Goal: Use online tool/utility: Utilize a website feature to perform a specific function

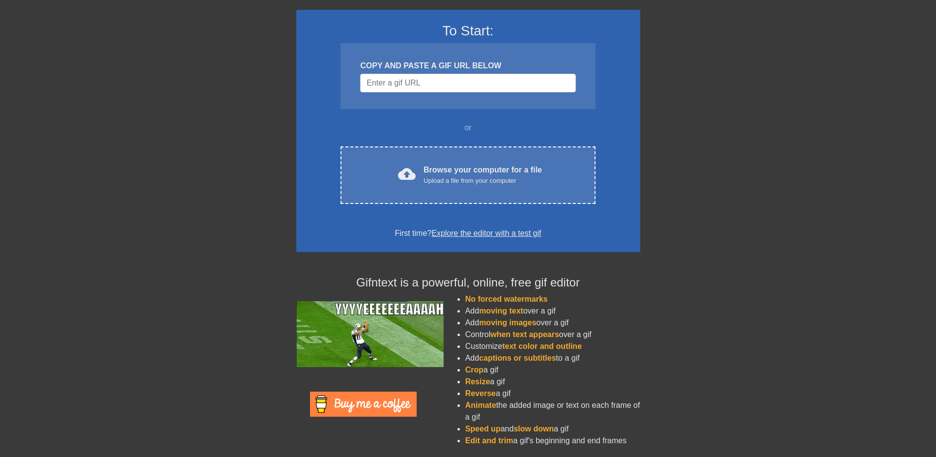
scroll to position [67, 0]
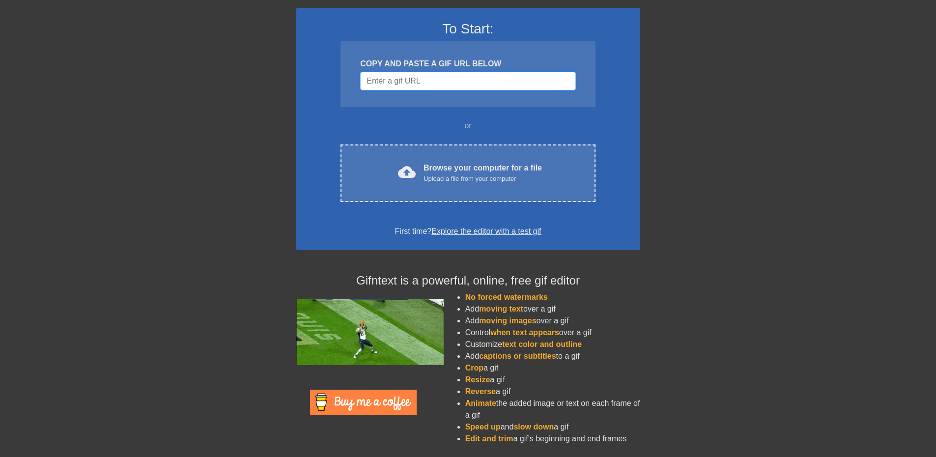
click at [400, 82] on input "Username" at bounding box center [467, 81] width 215 height 19
paste input "[URL][DOMAIN_NAME]"
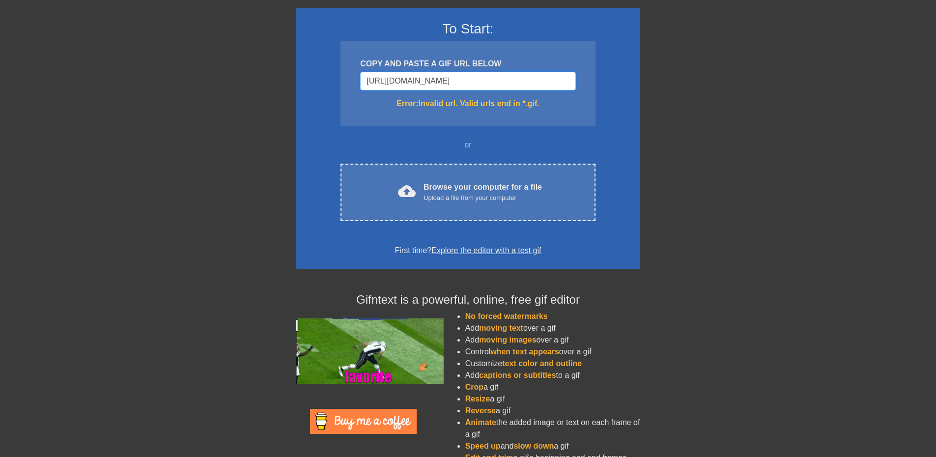
scroll to position [0, 213]
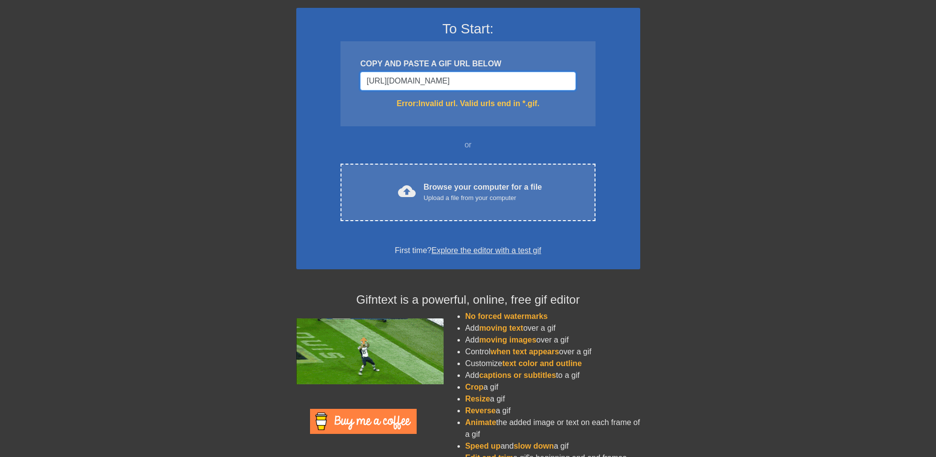
drag, startPoint x: 540, startPoint y: 86, endPoint x: 598, endPoint y: 87, distance: 58.5
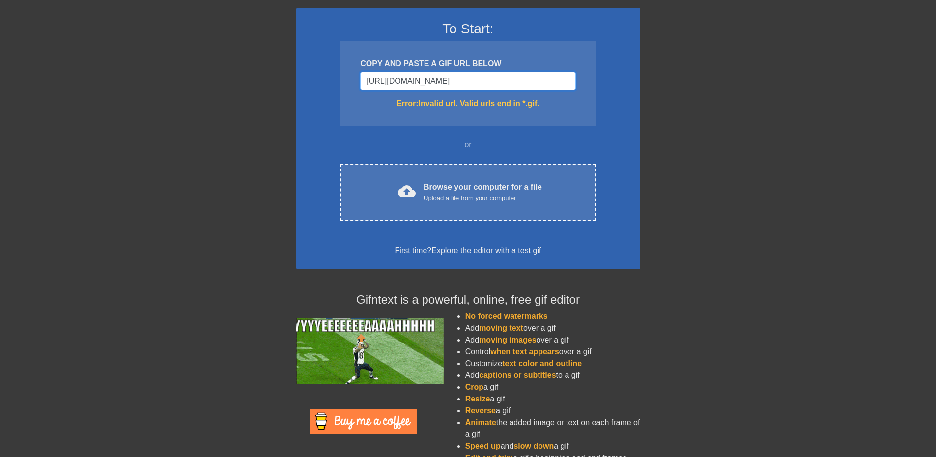
click at [598, 87] on div "To Start: COPY AND PASTE A GIF URL BELOW [URL][DOMAIN_NAME] Error: Invalid url.…" at bounding box center [468, 138] width 344 height 261
type input "[URL][DOMAIN_NAME]"
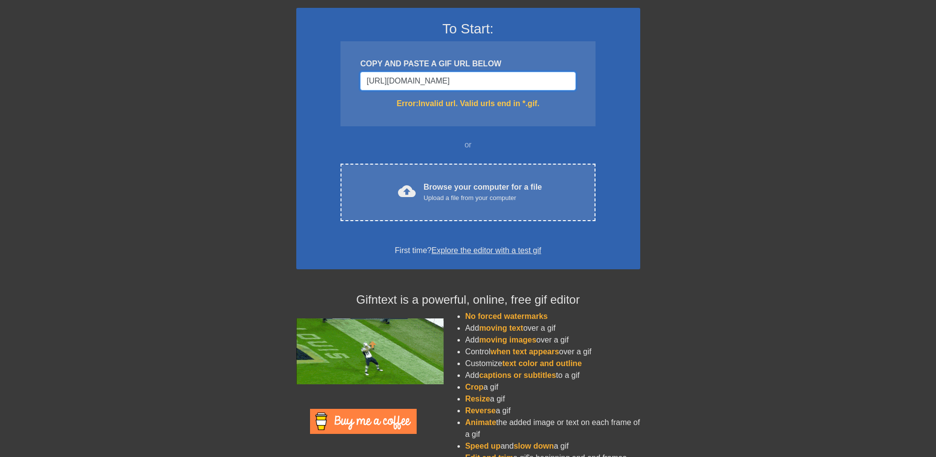
scroll to position [0, 0]
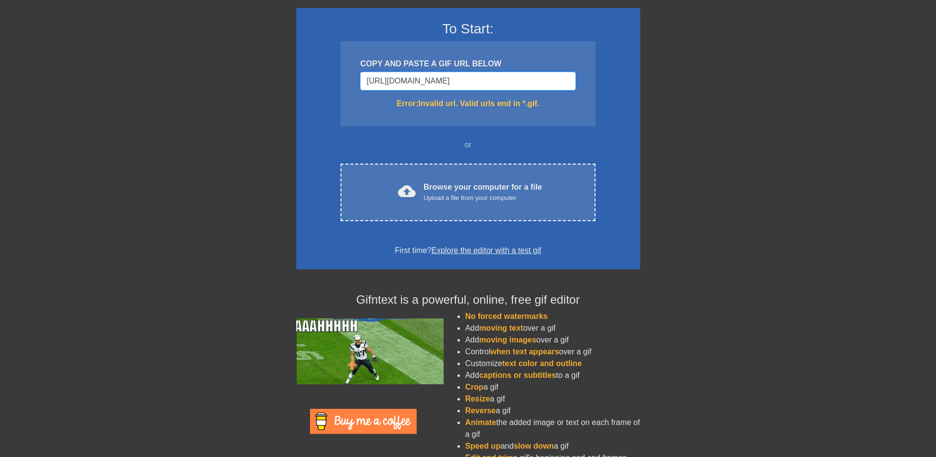
click at [459, 82] on input "[URL][DOMAIN_NAME]" at bounding box center [467, 81] width 215 height 19
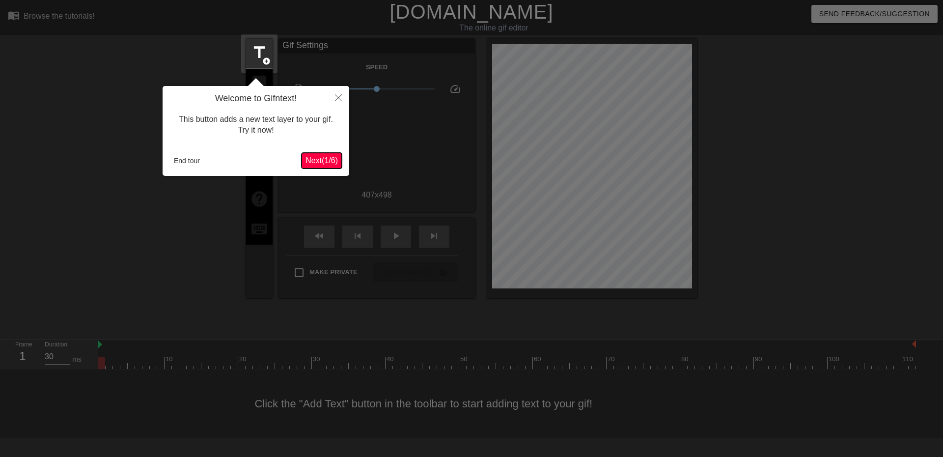
click at [323, 154] on button "Next ( 1 / 6 )" at bounding box center [322, 161] width 40 height 16
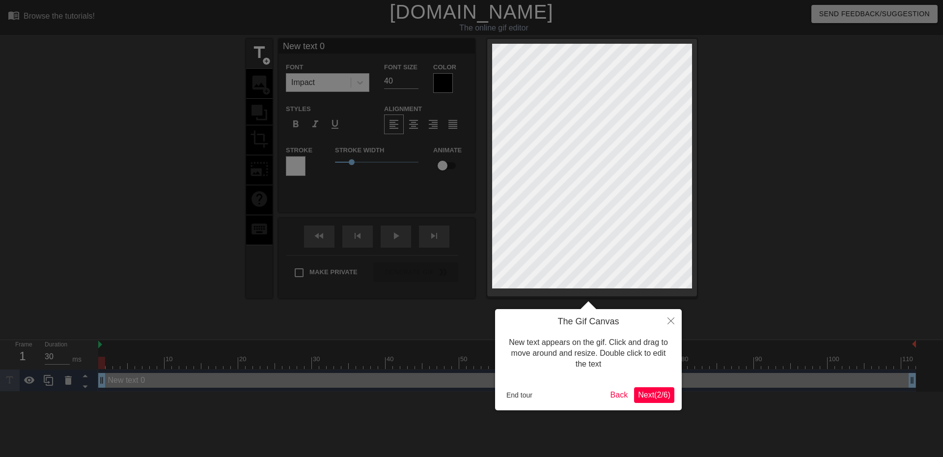
click at [656, 393] on span "Next ( 2 / 6 )" at bounding box center [654, 395] width 32 height 8
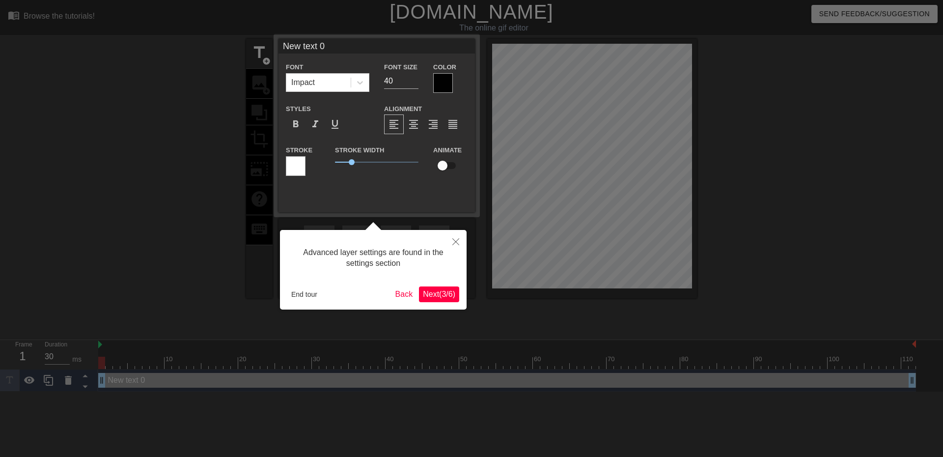
click at [438, 299] on button "Next ( 3 / 6 )" at bounding box center [439, 294] width 40 height 16
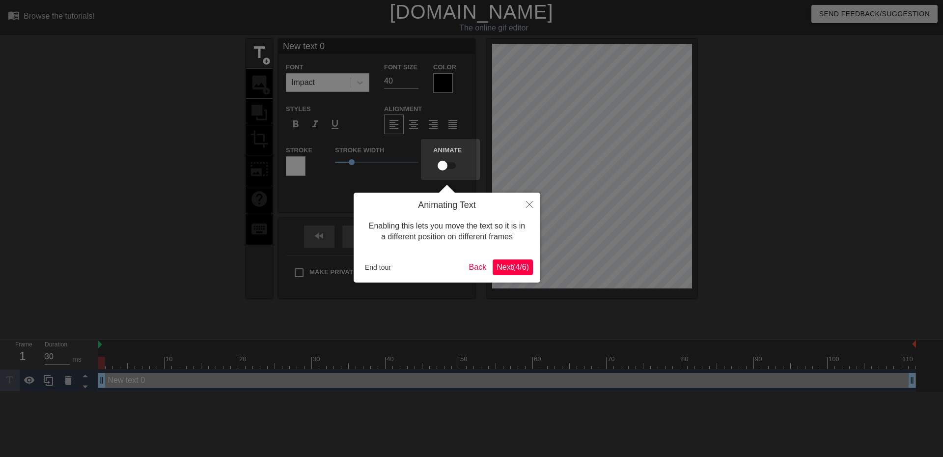
click at [519, 264] on span "Next ( 4 / 6 )" at bounding box center [513, 267] width 32 height 8
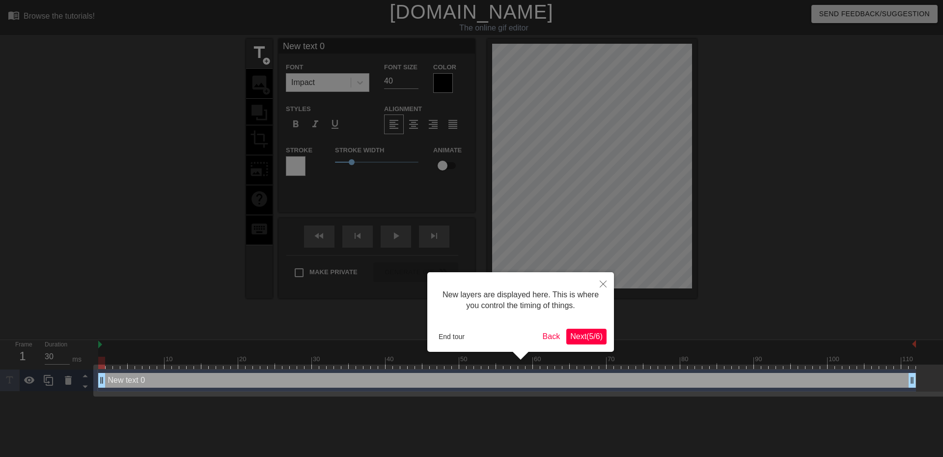
click at [580, 333] on span "Next ( 5 / 6 )" at bounding box center [586, 336] width 32 height 8
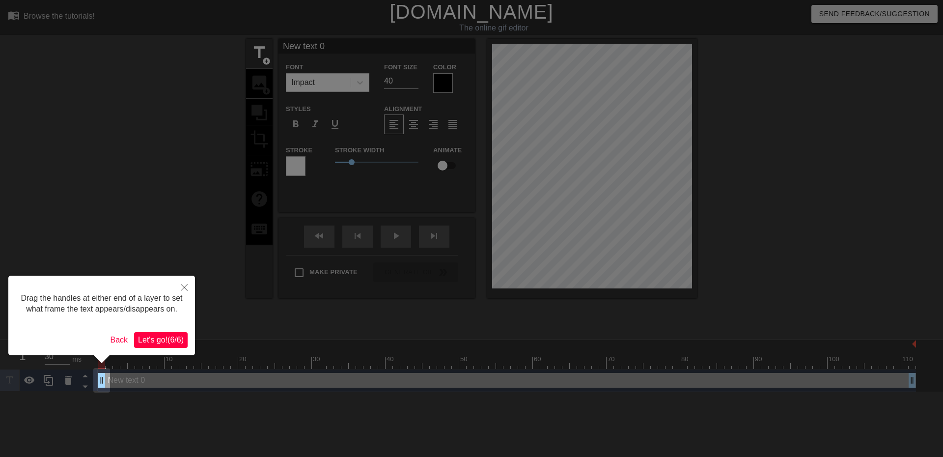
click at [160, 342] on span "Let's go! ( 6 / 6 )" at bounding box center [161, 340] width 46 height 8
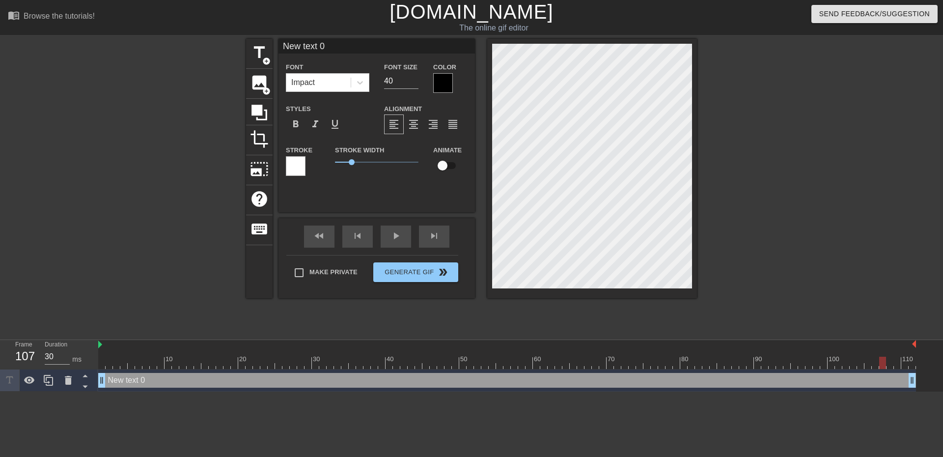
type input "40"
drag, startPoint x: 103, startPoint y: 361, endPoint x: 919, endPoint y: 357, distance: 815.7
click at [919, 357] on div "10 20 30 40 50 60 70 80 90 100 110 New text 0 drag_handle drag_handle" at bounding box center [520, 366] width 845 height 52
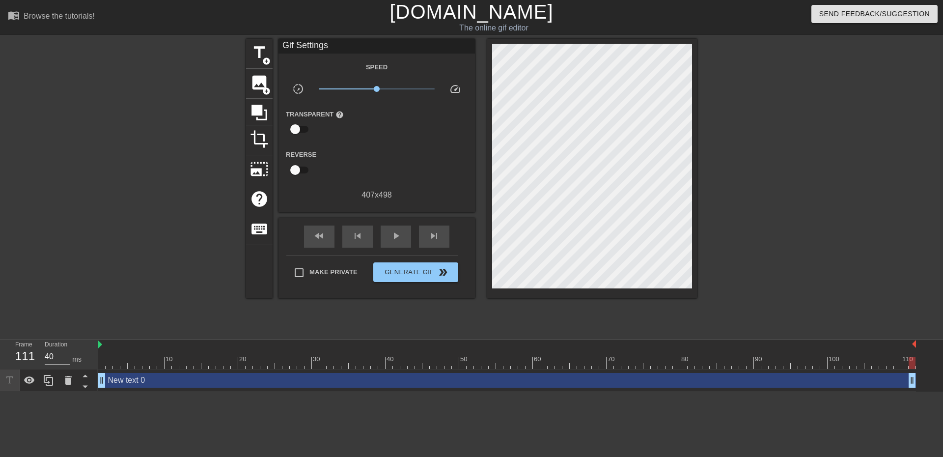
click at [208, 229] on div at bounding box center [160, 186] width 147 height 295
click at [263, 73] on span "image" at bounding box center [259, 82] width 19 height 19
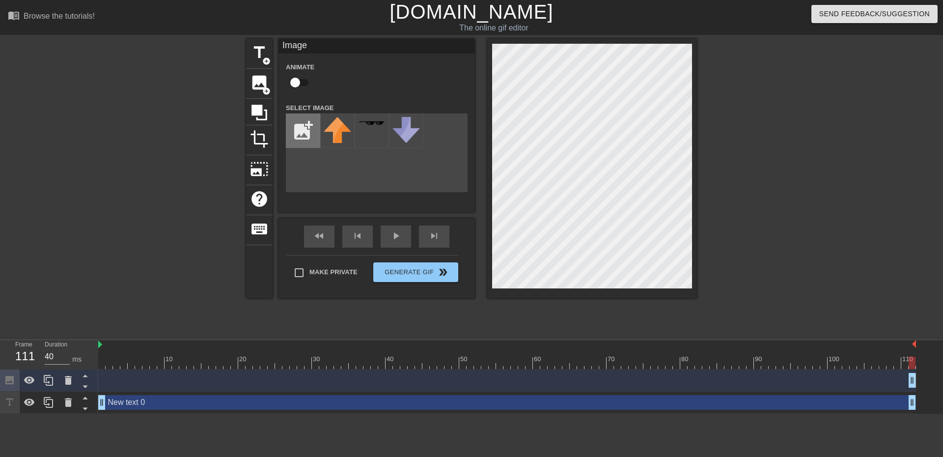
click at [291, 132] on input "file" at bounding box center [302, 130] width 33 height 33
type input "C:\fakepath\ComfyUI_temp_imztg_00049_ (2).png"
click at [339, 141] on img at bounding box center [338, 135] width 28 height 36
click at [32, 382] on icon at bounding box center [29, 379] width 11 height 7
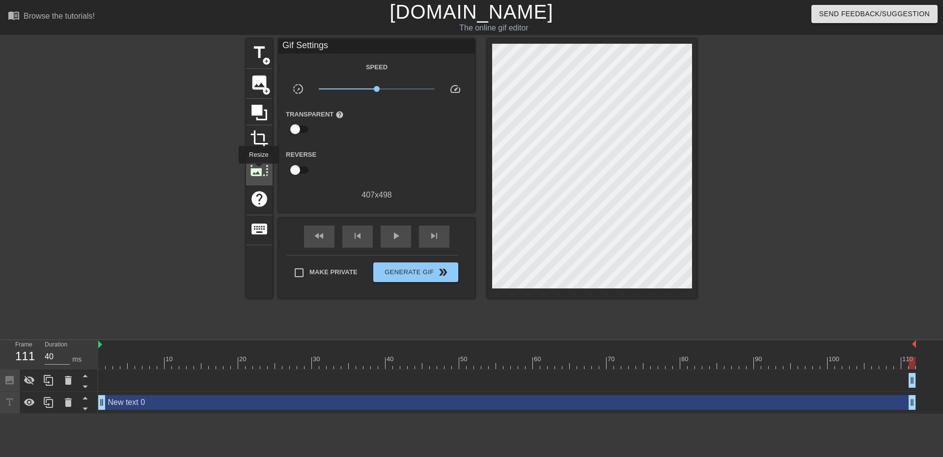
click at [258, 171] on span "photo_size_select_large" at bounding box center [259, 169] width 19 height 19
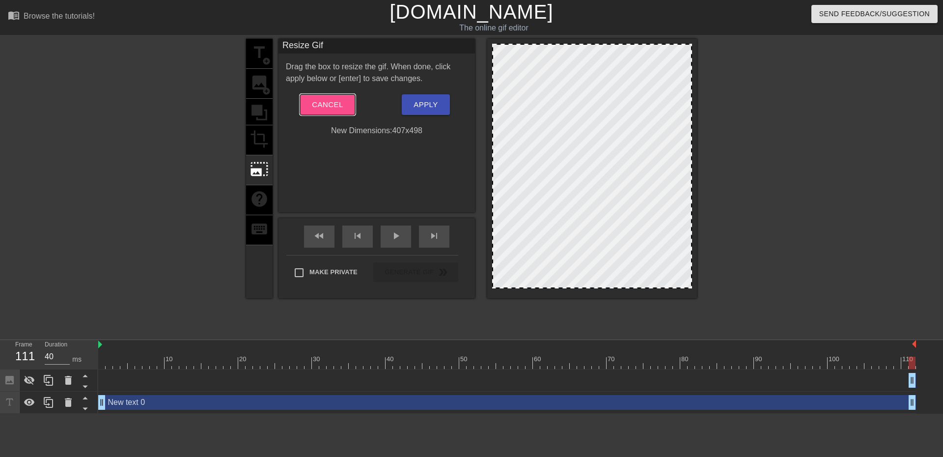
click at [330, 97] on button "Cancel" at bounding box center [327, 104] width 55 height 21
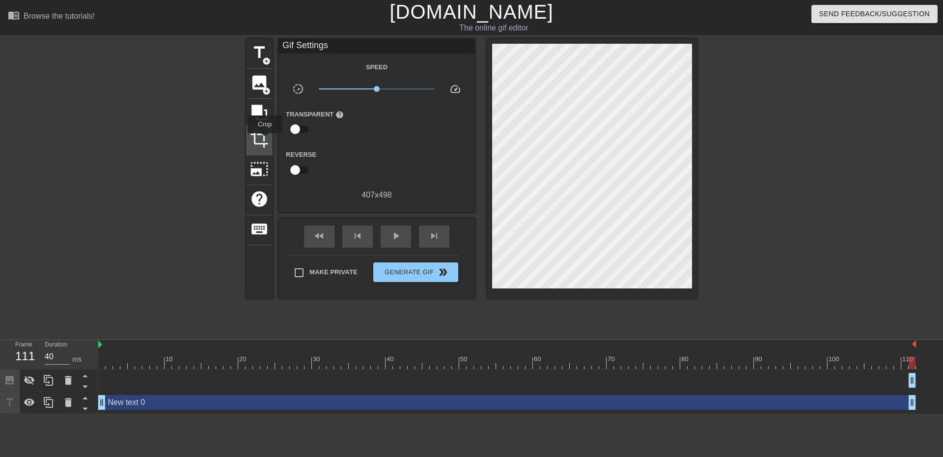
click at [265, 140] on span "crop" at bounding box center [259, 139] width 19 height 19
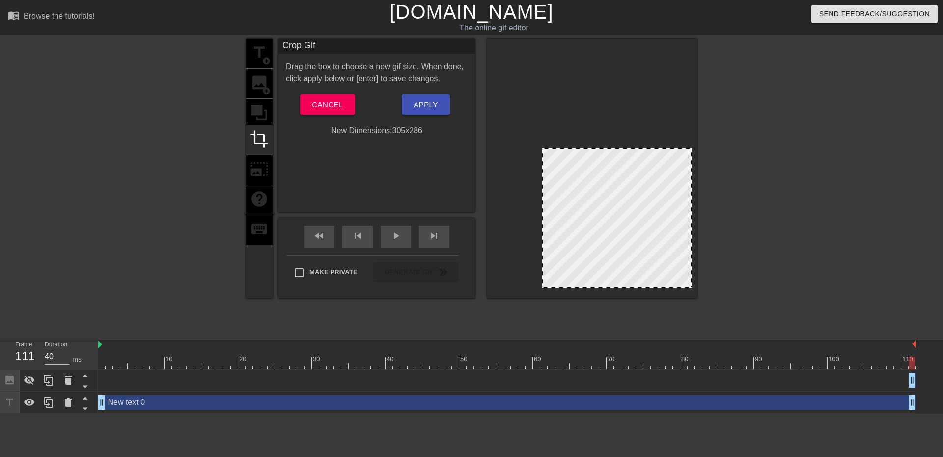
drag, startPoint x: 494, startPoint y: 46, endPoint x: 544, endPoint y: 150, distance: 115.6
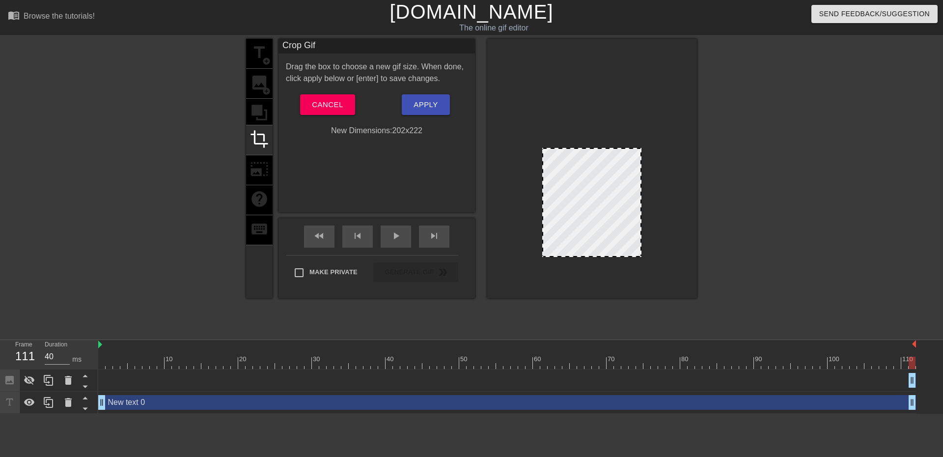
drag, startPoint x: 688, startPoint y: 286, endPoint x: 637, endPoint y: 255, distance: 59.6
click at [415, 101] on span "Apply" at bounding box center [426, 104] width 24 height 13
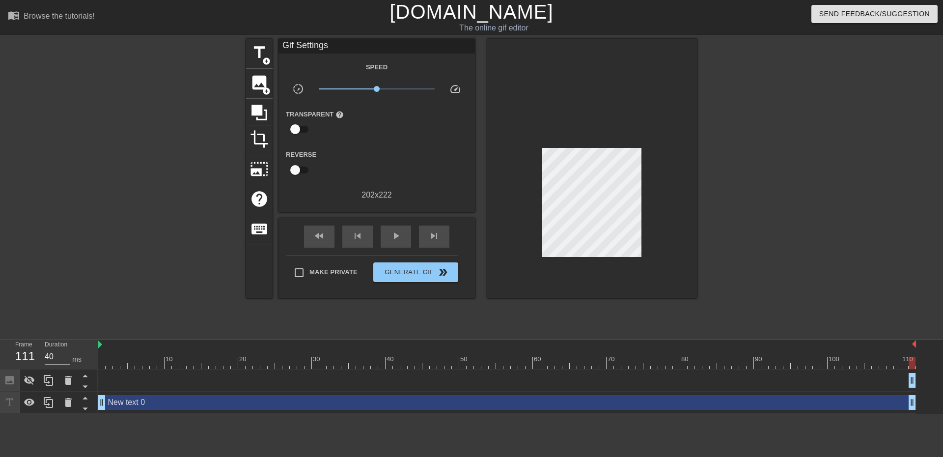
click at [302, 170] on input "checkbox" at bounding box center [295, 170] width 56 height 19
checkbox input "true"
type input "30"
click at [297, 125] on input "checkbox" at bounding box center [295, 129] width 56 height 19
checkbox input "true"
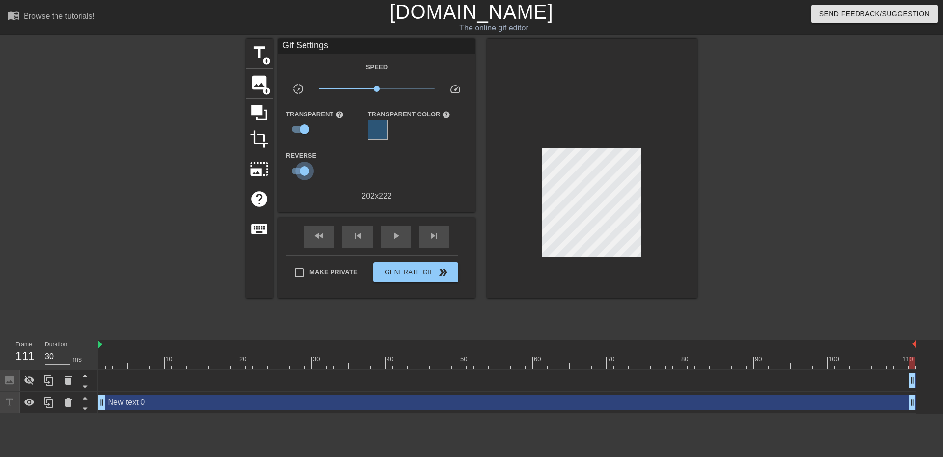
click at [307, 170] on input "checkbox" at bounding box center [305, 171] width 56 height 19
checkbox input "false"
type input "40"
click at [377, 126] on div at bounding box center [378, 130] width 20 height 20
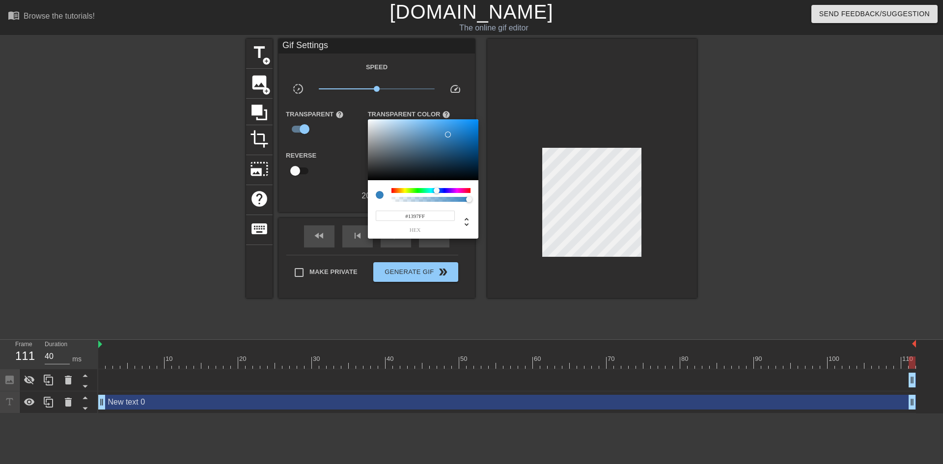
type input "#008FFF"
drag, startPoint x: 424, startPoint y: 154, endPoint x: 484, endPoint y: 114, distance: 72.4
click at [482, 113] on div "#008FFF hex" at bounding box center [471, 232] width 943 height 464
drag, startPoint x: 519, startPoint y: 264, endPoint x: 491, endPoint y: 236, distance: 40.0
click at [520, 264] on div at bounding box center [471, 232] width 943 height 464
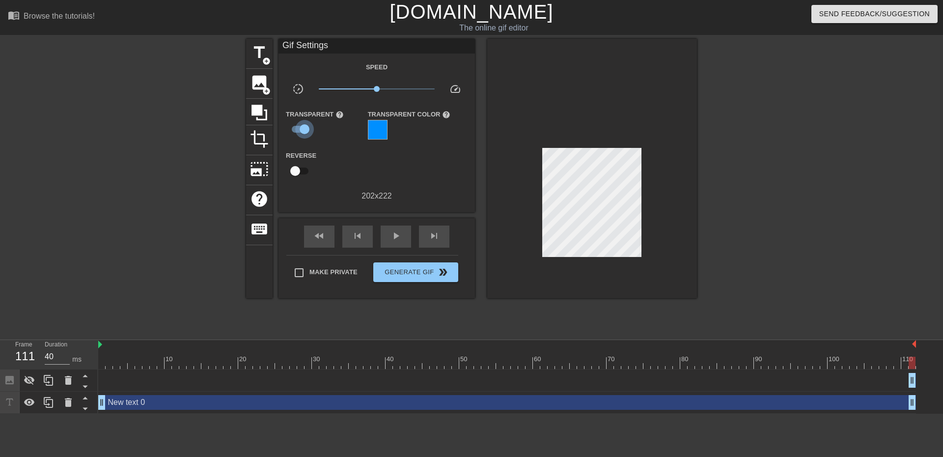
click at [308, 125] on input "checkbox" at bounding box center [305, 129] width 56 height 19
checkbox input "false"
click at [304, 168] on input "checkbox" at bounding box center [295, 170] width 56 height 19
checkbox input "true"
click at [45, 403] on icon at bounding box center [49, 403] width 12 height 12
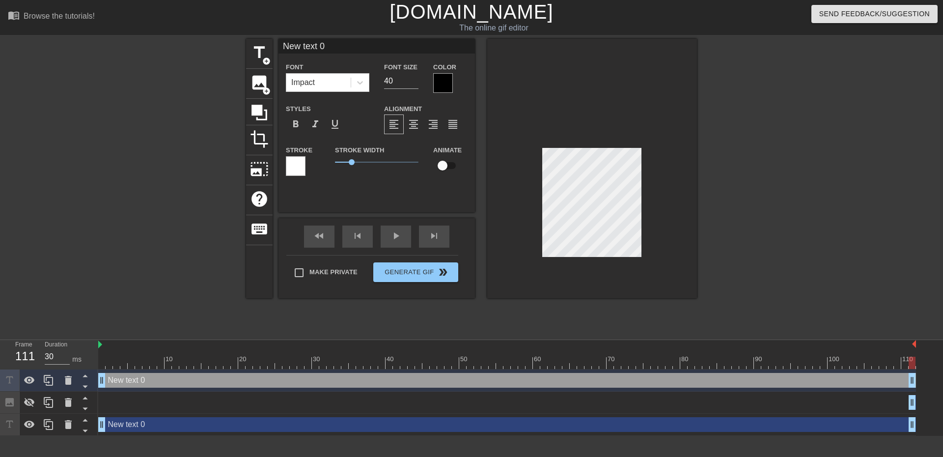
type input "40"
drag, startPoint x: 161, startPoint y: 384, endPoint x: 164, endPoint y: 396, distance: 12.0
click at [164, 396] on div "New text 0 drag_handle drag_handle Image drag_handle drag_handle New text 0 dra…" at bounding box center [520, 403] width 845 height 66
click at [262, 134] on span "crop" at bounding box center [259, 139] width 19 height 19
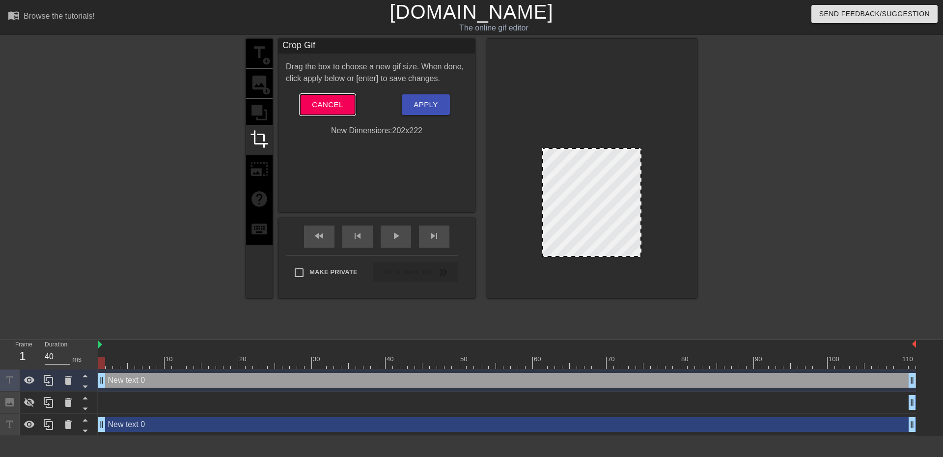
click at [333, 102] on span "Cancel" at bounding box center [327, 104] width 31 height 13
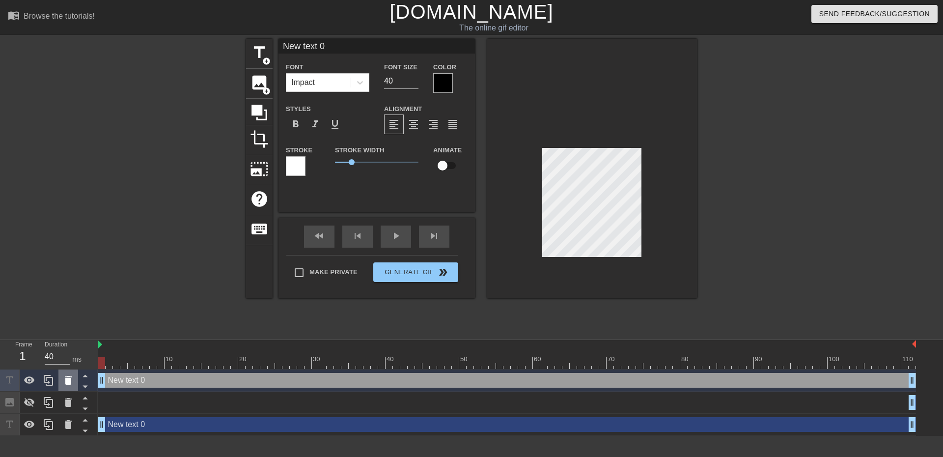
click at [75, 378] on div at bounding box center [68, 381] width 20 height 22
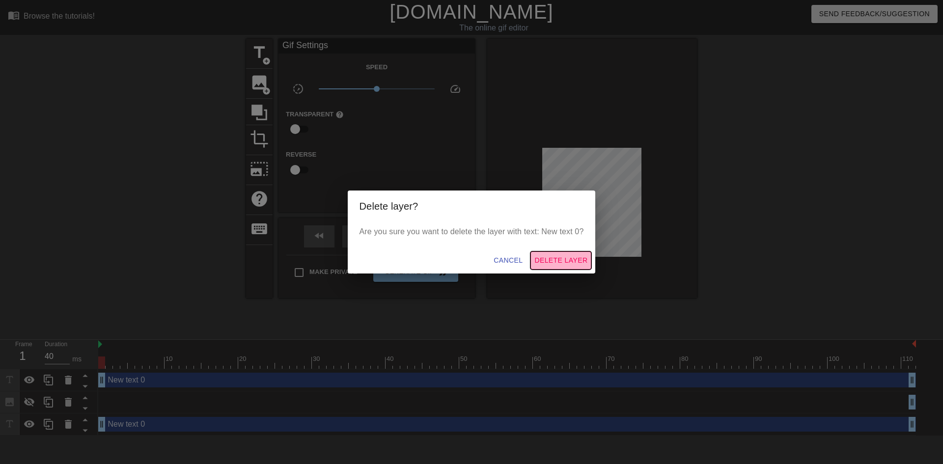
click at [544, 254] on button "Delete Layer" at bounding box center [561, 261] width 61 height 18
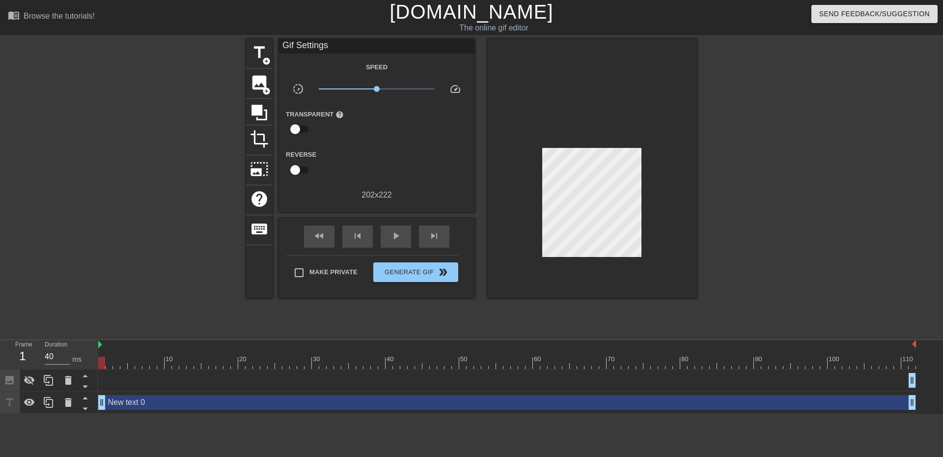
click at [185, 240] on div at bounding box center [160, 186] width 147 height 295
click at [138, 404] on div "New text 0 drag_handle drag_handle" at bounding box center [507, 402] width 818 height 15
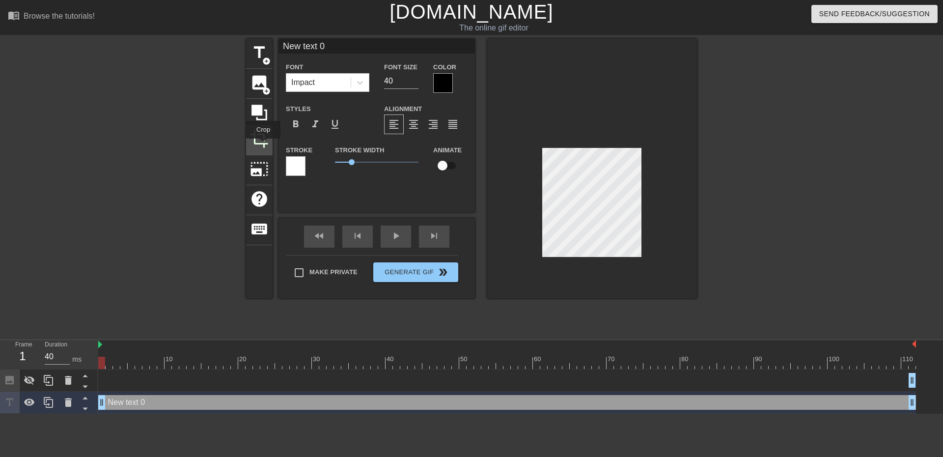
click at [265, 140] on span "crop" at bounding box center [259, 139] width 19 height 19
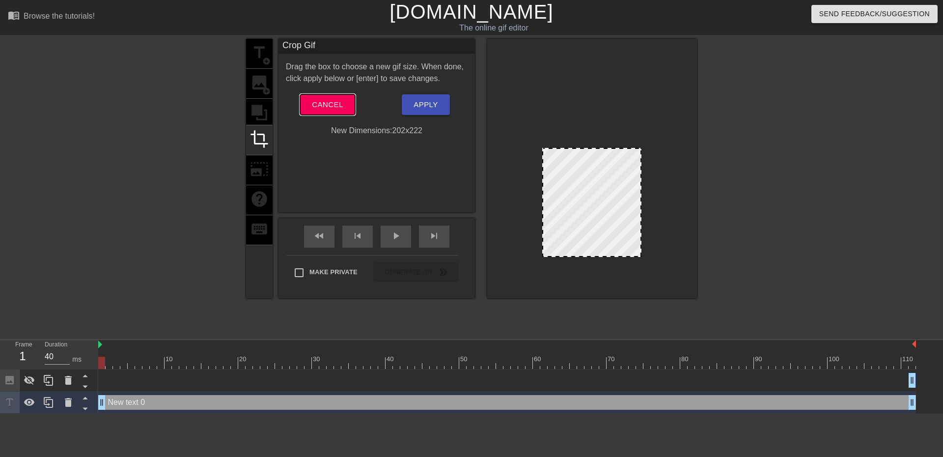
click at [324, 111] on span "Cancel" at bounding box center [327, 104] width 31 height 13
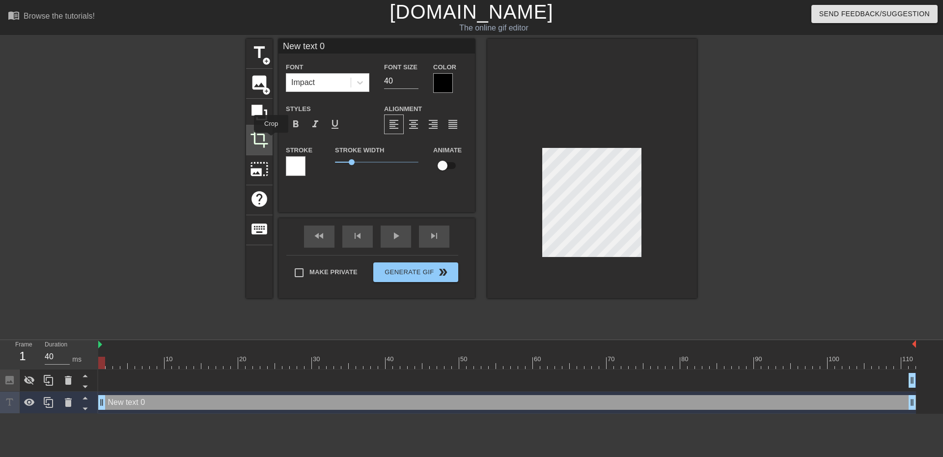
click at [260, 138] on span "crop" at bounding box center [259, 139] width 19 height 19
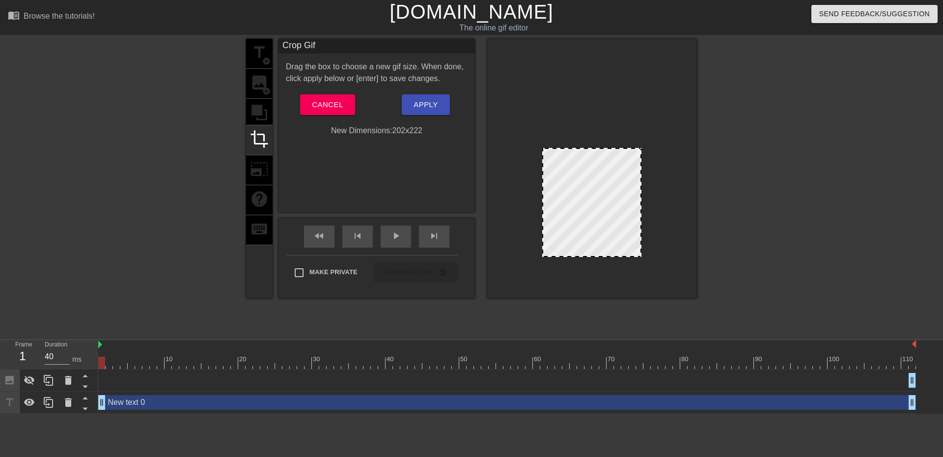
click at [542, 253] on div at bounding box center [543, 202] width 5 height 107
click at [547, 257] on div at bounding box center [547, 256] width 10 height 10
click at [427, 100] on span "Apply" at bounding box center [426, 104] width 24 height 13
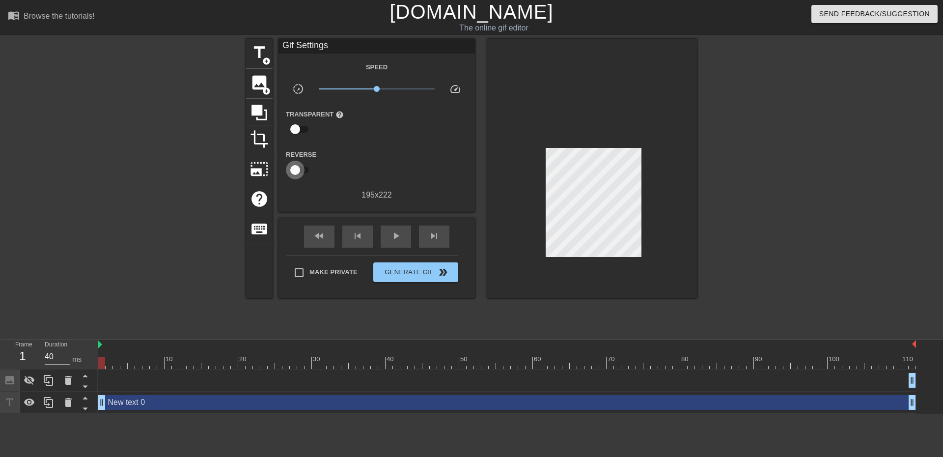
click at [293, 171] on input "checkbox" at bounding box center [295, 170] width 56 height 19
checkbox input "true"
type input "30"
click at [51, 407] on icon at bounding box center [49, 403] width 12 height 12
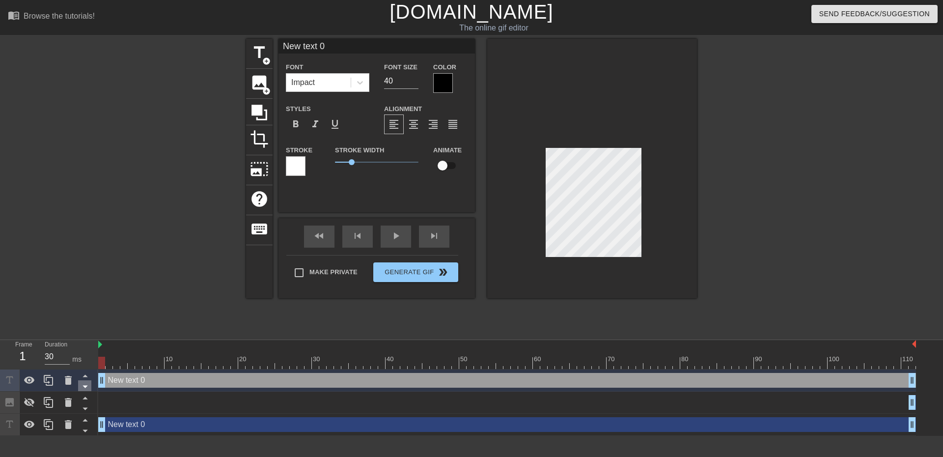
click at [86, 390] on icon at bounding box center [85, 386] width 12 height 12
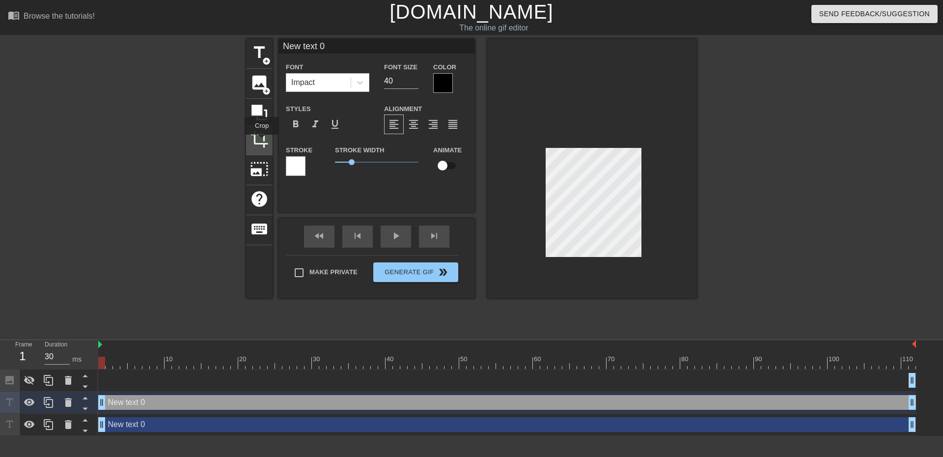
click at [261, 135] on span "crop" at bounding box center [259, 139] width 19 height 19
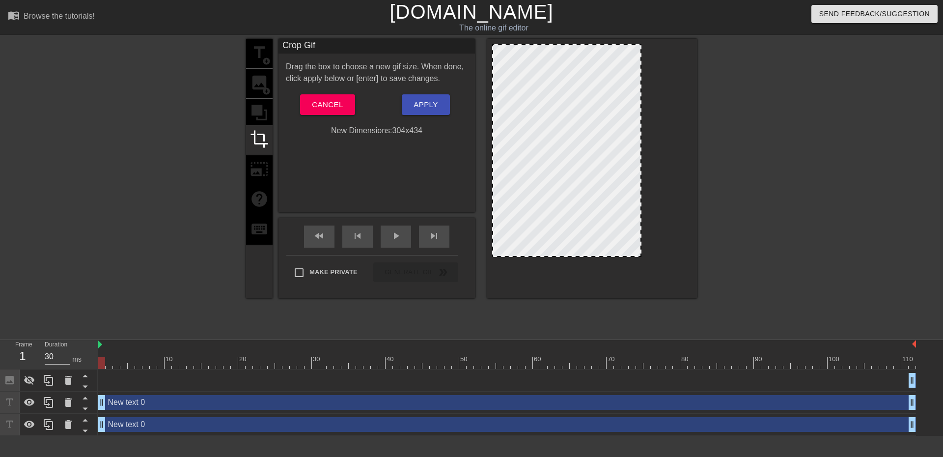
drag, startPoint x: 547, startPoint y: 147, endPoint x: 466, endPoint y: 28, distance: 144.1
click at [466, 28] on div "menu_book Browse the tutorials! [DOMAIN_NAME] The online gif editor Send Feedba…" at bounding box center [471, 218] width 943 height 436
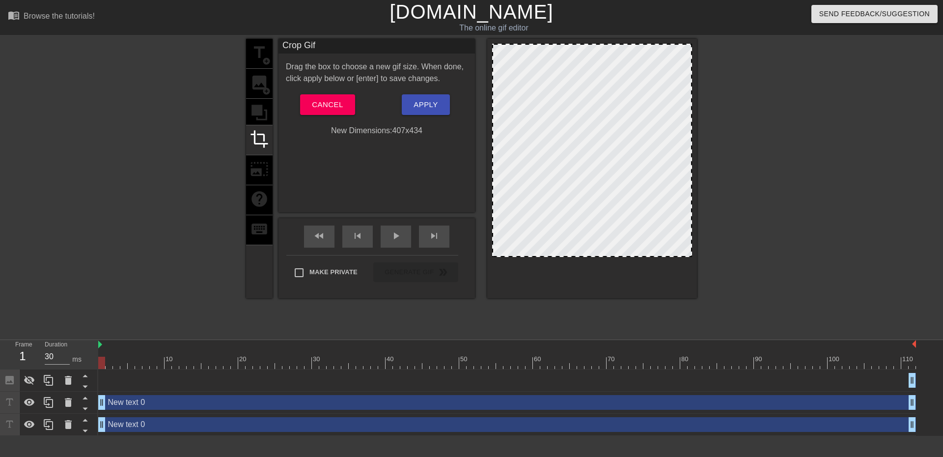
drag, startPoint x: 645, startPoint y: 260, endPoint x: 721, endPoint y: 326, distance: 100.3
click at [721, 326] on div "title add_circle image add_circle crop photo_size_select_large help keyboard Cr…" at bounding box center [471, 186] width 943 height 295
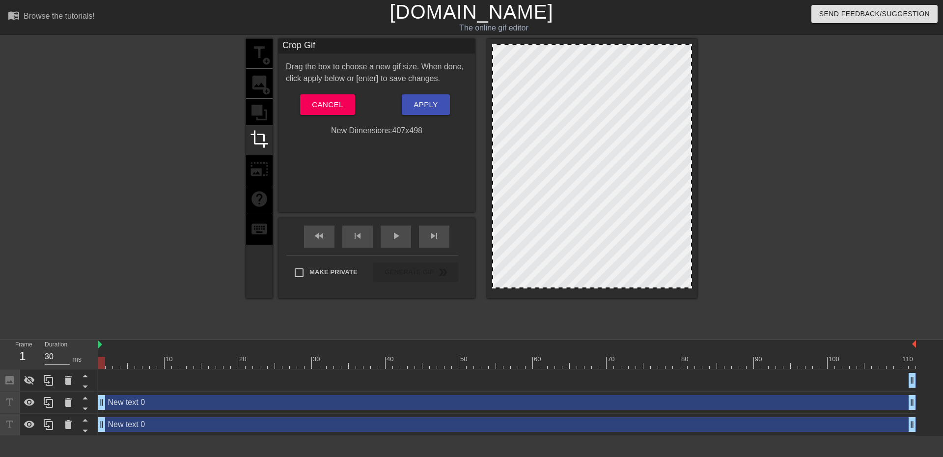
drag, startPoint x: 598, startPoint y: 257, endPoint x: 607, endPoint y: 317, distance: 60.7
click at [607, 317] on div "title add_circle image add_circle crop photo_size_select_large help keyboard Cr…" at bounding box center [471, 186] width 451 height 295
click at [428, 110] on span "Apply" at bounding box center [426, 104] width 24 height 13
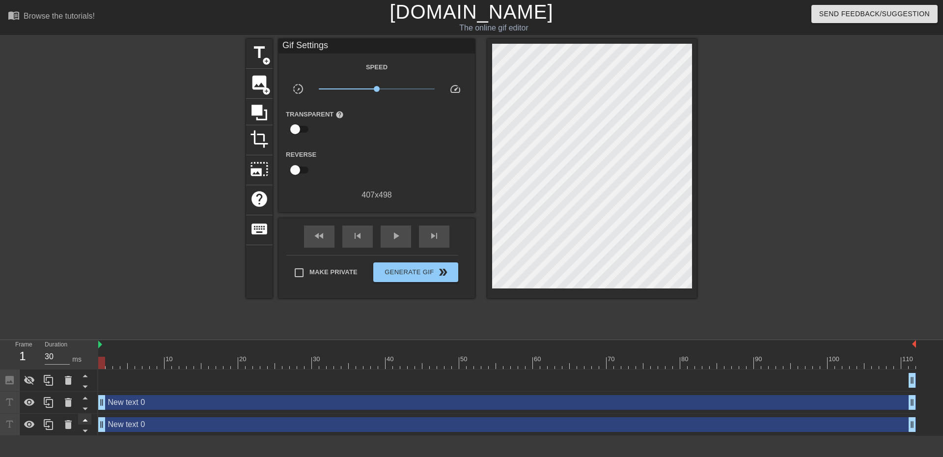
click at [87, 421] on icon at bounding box center [85, 420] width 12 height 12
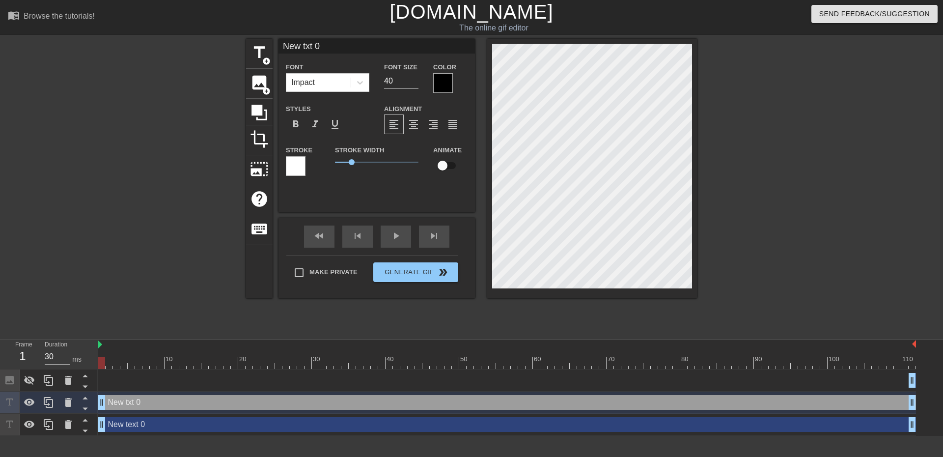
type input "New xt 0"
type textarea "New xt 0"
type input "New xt"
type textarea "New xt"
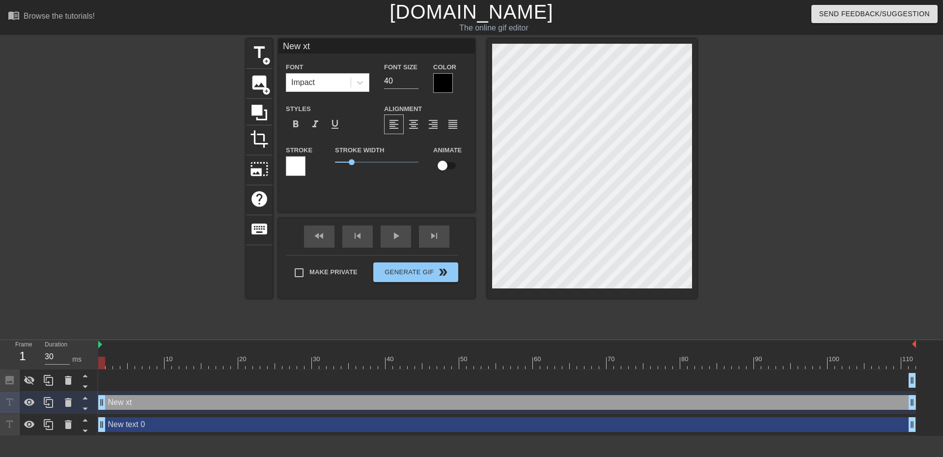
type input "New xt"
type textarea "New xt"
type input "New x"
type textarea "New x"
type input "New"
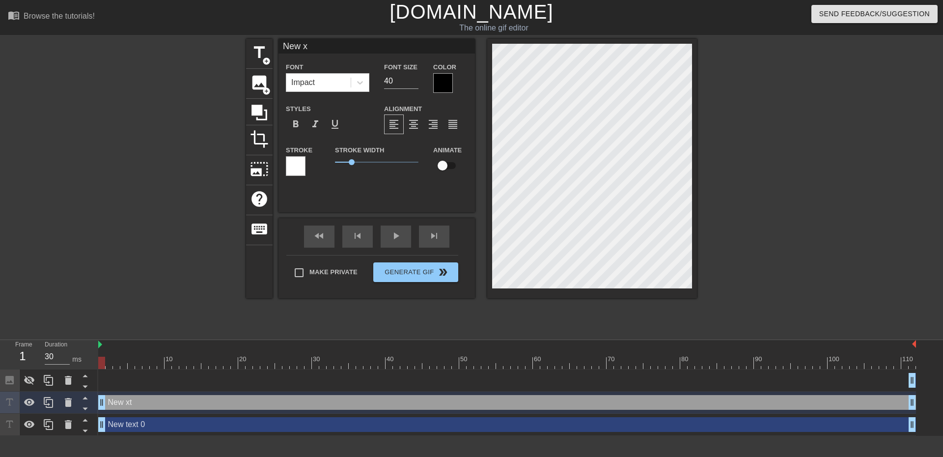
type textarea "New"
type input "New"
type textarea "New"
type input "Ne"
type textarea "Ne"
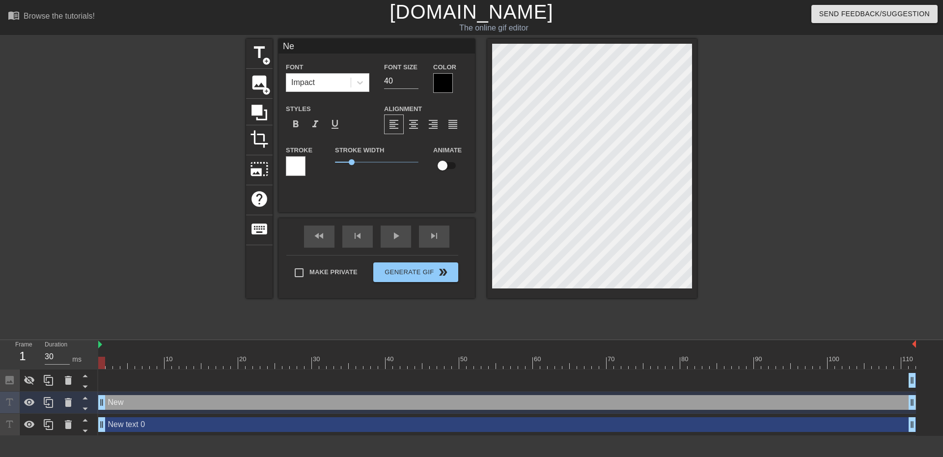
type input "N"
type textarea "N"
click at [142, 383] on div "Image drag_handle drag_handle" at bounding box center [507, 380] width 818 height 15
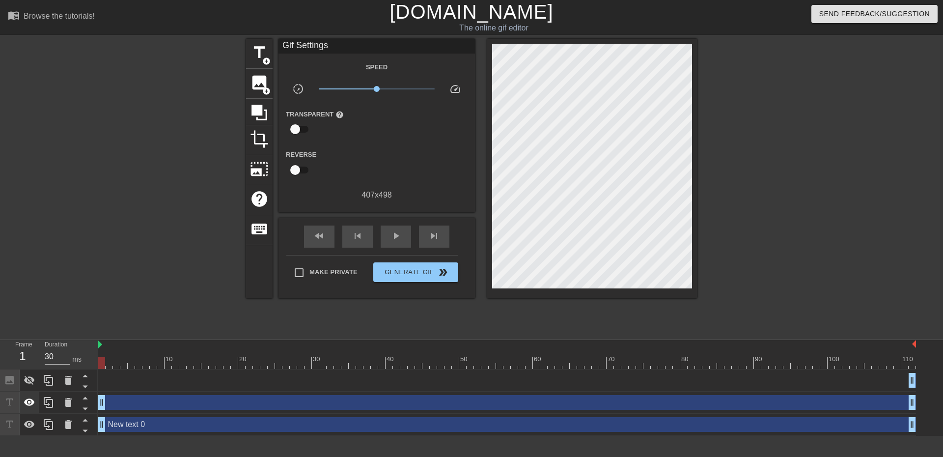
click at [24, 408] on icon at bounding box center [30, 403] width 12 height 12
click at [29, 425] on icon at bounding box center [29, 424] width 11 height 7
click at [33, 422] on icon at bounding box center [30, 425] width 12 height 12
click at [28, 404] on icon at bounding box center [30, 403] width 12 height 12
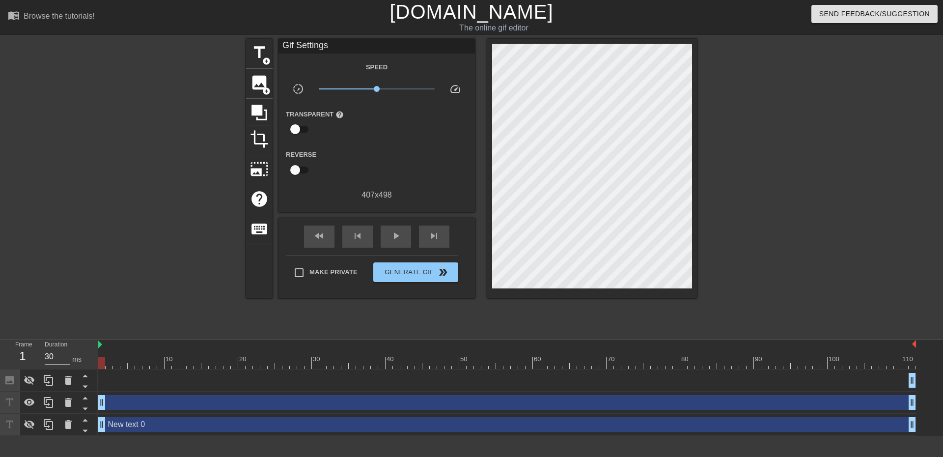
click at [138, 395] on div "drag_handle drag_handle" at bounding box center [507, 402] width 818 height 15
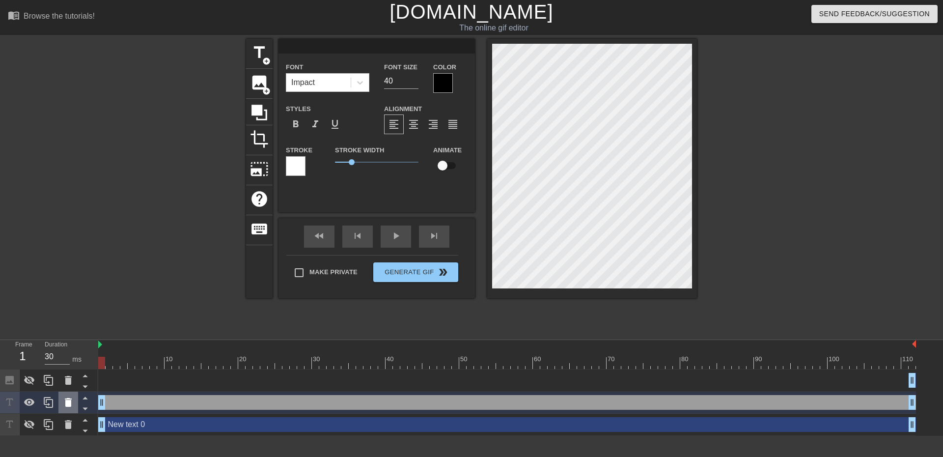
click at [70, 404] on icon at bounding box center [68, 402] width 7 height 9
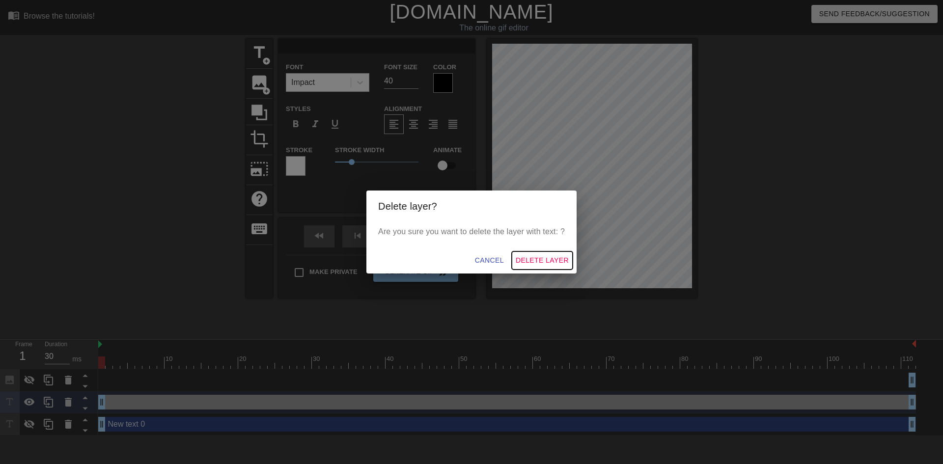
click at [546, 258] on span "Delete Layer" at bounding box center [542, 261] width 53 height 12
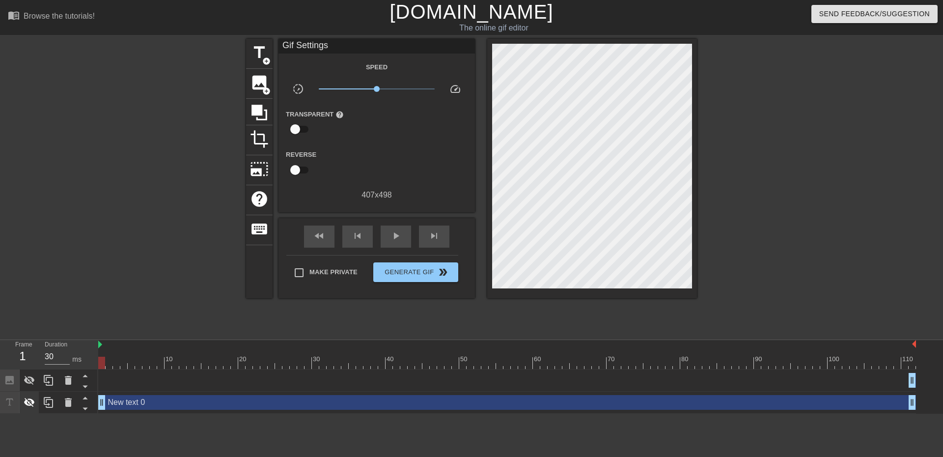
click at [34, 402] on icon at bounding box center [29, 402] width 11 height 9
click at [33, 402] on icon at bounding box center [29, 402] width 11 height 7
click at [33, 379] on icon at bounding box center [29, 380] width 11 height 9
click at [72, 399] on icon at bounding box center [68, 403] width 12 height 12
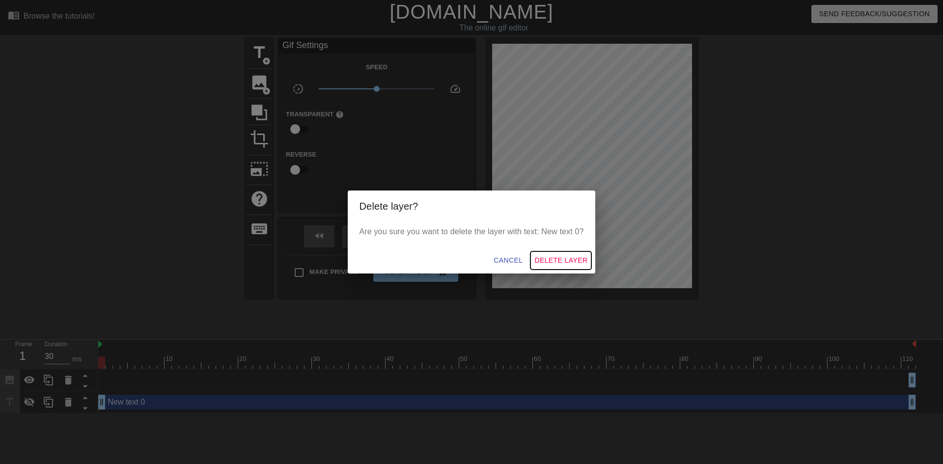
click at [539, 257] on span "Delete Layer" at bounding box center [561, 261] width 53 height 12
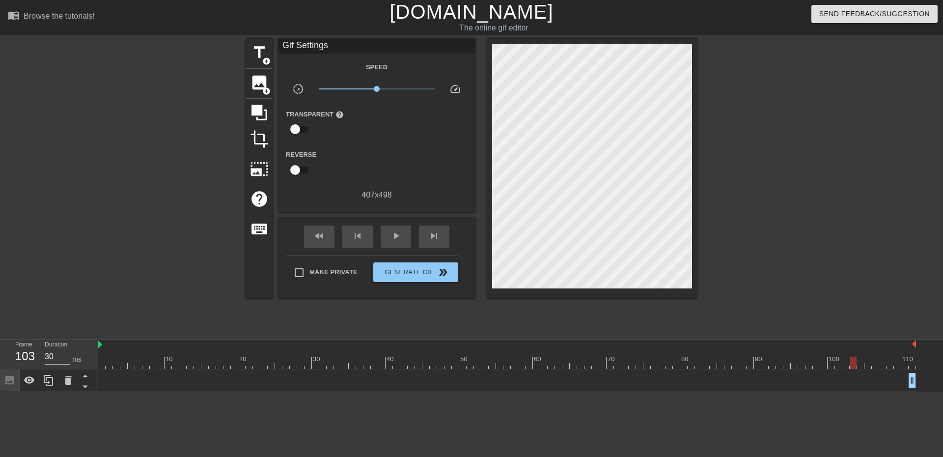
drag, startPoint x: 99, startPoint y: 362, endPoint x: 853, endPoint y: 371, distance: 753.3
click at [853, 371] on div "10 20 30 40 50 60 70 80 90 100 110 Image drag_handle drag_handle" at bounding box center [520, 366] width 845 height 52
drag, startPoint x: 910, startPoint y: 378, endPoint x: 884, endPoint y: 378, distance: 25.6
click at [884, 378] on div "Image drag_handle drag_handle" at bounding box center [507, 380] width 818 height 15
click at [917, 379] on div "Image drag_handle drag_handle" at bounding box center [520, 381] width 845 height 22
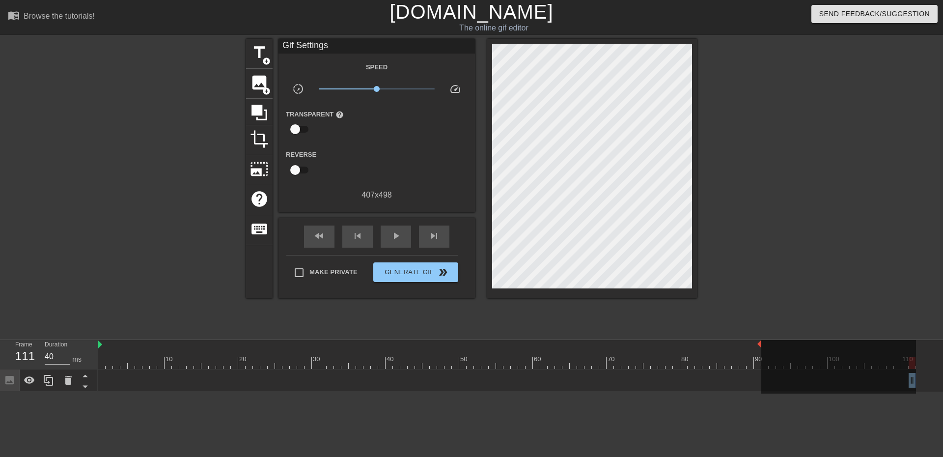
drag, startPoint x: 916, startPoint y: 343, endPoint x: 638, endPoint y: 347, distance: 278.6
click at [638, 347] on div "10 20 30 40 50 60 70 80 90 100 110" at bounding box center [507, 354] width 818 height 29
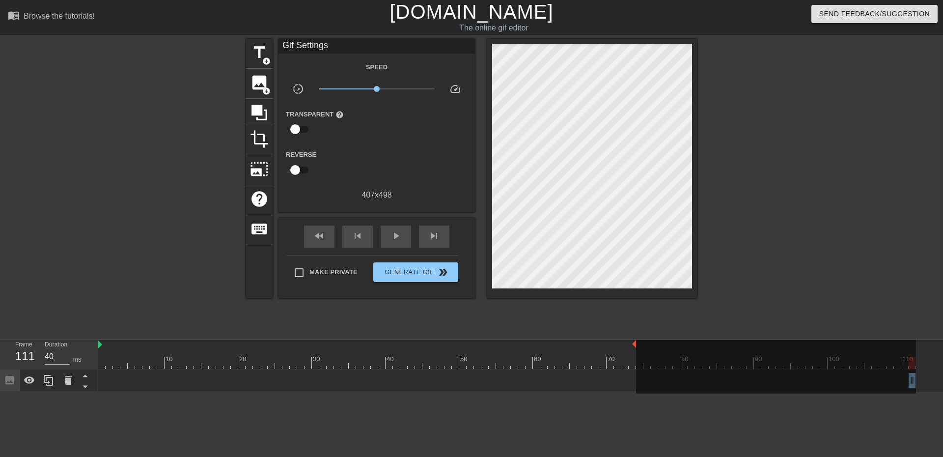
click at [583, 392] on html "menu_book Browse the tutorials! [DOMAIN_NAME] The online gif editor Send Feedba…" at bounding box center [471, 196] width 943 height 392
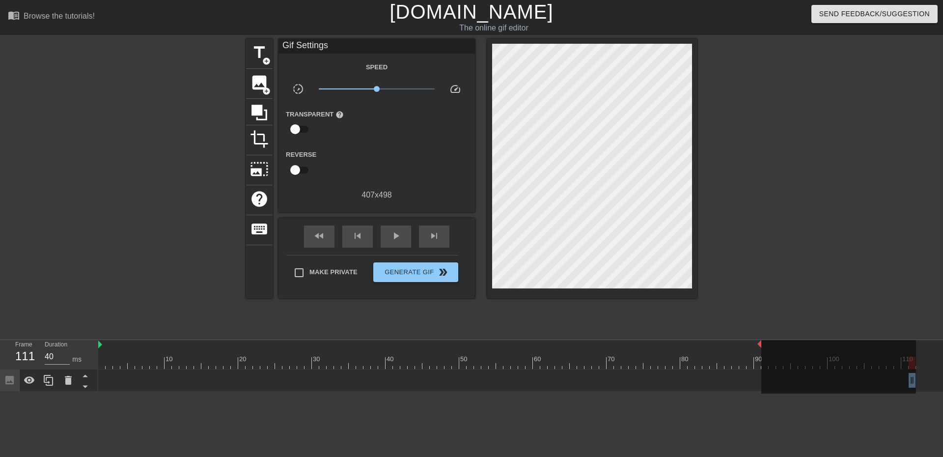
drag, startPoint x: 635, startPoint y: 343, endPoint x: 943, endPoint y: 350, distance: 307.7
click at [936, 350] on div "10 20 30 40 50 60 70 80 90 100 110 Image drag_handle drag_handle" at bounding box center [520, 366] width 845 height 52
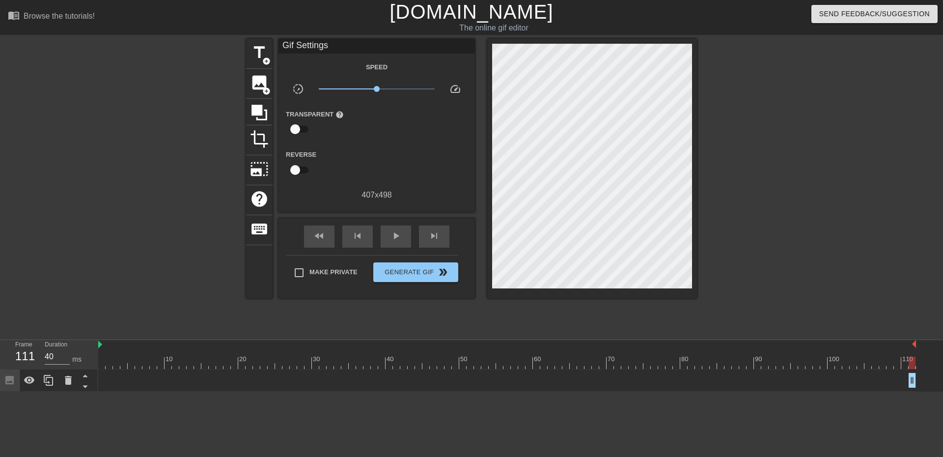
drag, startPoint x: 913, startPoint y: 375, endPoint x: 826, endPoint y: 375, distance: 87.0
click at [826, 375] on div "Image drag_handle drag_handle" at bounding box center [507, 380] width 818 height 15
drag, startPoint x: 913, startPoint y: 381, endPoint x: 903, endPoint y: 382, distance: 9.3
click at [903, 382] on div "Image drag_handle drag_handle" at bounding box center [507, 380] width 818 height 15
click at [865, 383] on div "Image drag_handle drag_handle" at bounding box center [507, 380] width 818 height 15
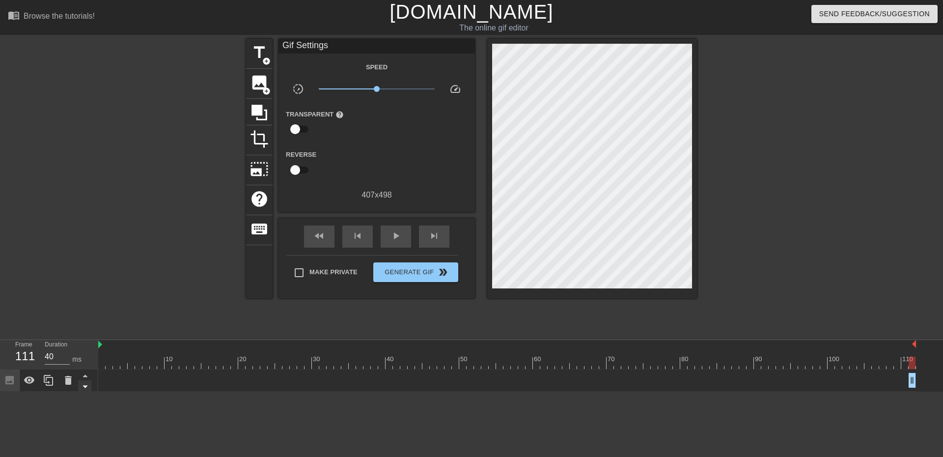
click at [87, 381] on icon at bounding box center [85, 386] width 12 height 12
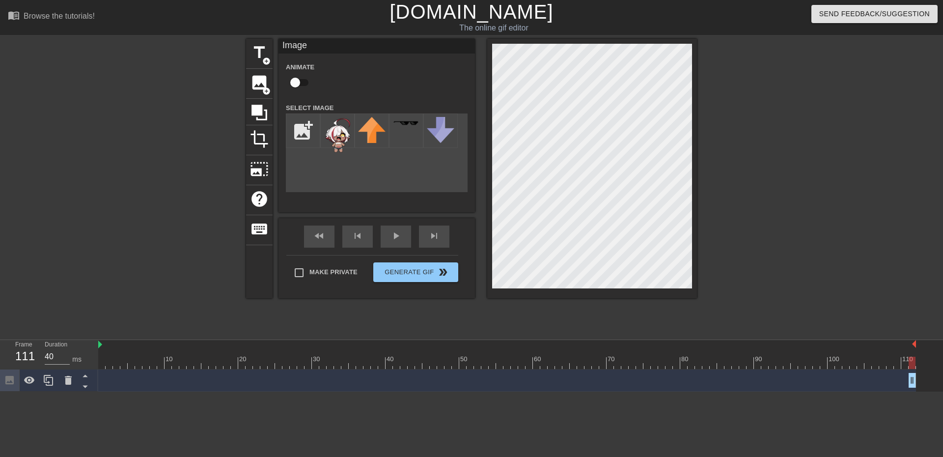
click at [135, 392] on html "menu_book Browse the tutorials! [DOMAIN_NAME] The online gif editor Send Feedba…" at bounding box center [471, 196] width 943 height 392
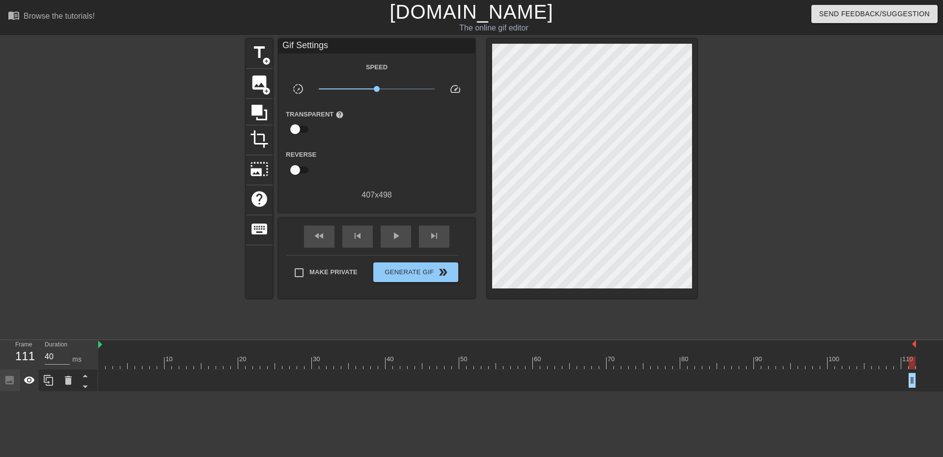
click at [25, 379] on icon at bounding box center [30, 380] width 12 height 12
click at [70, 392] on html "menu_book Browse the tutorials! [DOMAIN_NAME] The online gif editor Send Feedba…" at bounding box center [471, 196] width 943 height 392
click at [225, 366] on div at bounding box center [507, 363] width 818 height 12
drag, startPoint x: 225, startPoint y: 366, endPoint x: 298, endPoint y: 371, distance: 73.5
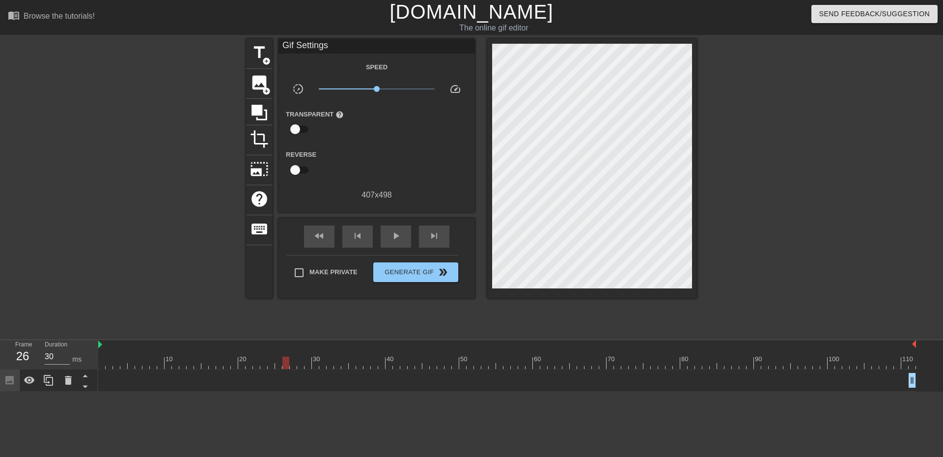
click at [298, 371] on div "10 20 30 40 50 60 70 80 90 100 110 Image drag_handle drag_handle" at bounding box center [520, 366] width 845 height 52
drag, startPoint x: 303, startPoint y: 358, endPoint x: 896, endPoint y: 355, distance: 593.1
click at [896, 355] on div "10 20 30 40 50 60 70 80 90 100 110" at bounding box center [507, 354] width 818 height 29
drag, startPoint x: 913, startPoint y: 381, endPoint x: 853, endPoint y: 384, distance: 60.5
click at [853, 384] on div "Image drag_handle drag_handle" at bounding box center [507, 380] width 818 height 15
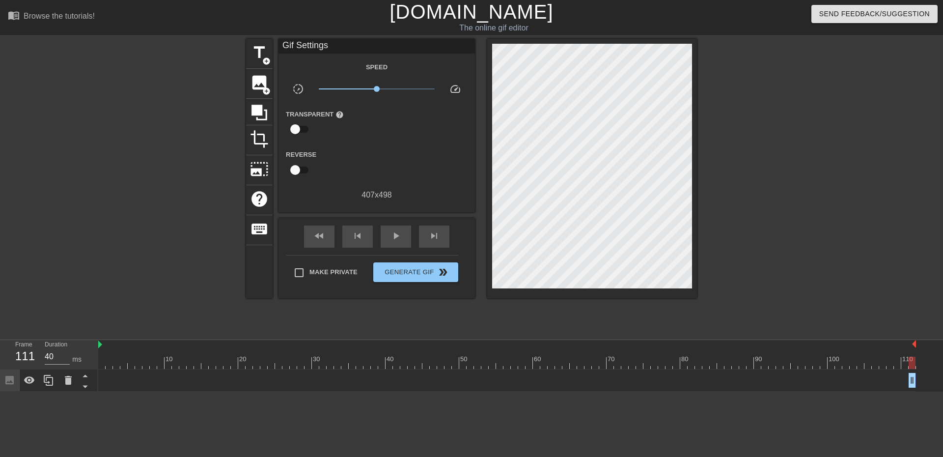
click at [853, 384] on div "Image drag_handle drag_handle" at bounding box center [507, 380] width 818 height 15
drag, startPoint x: 914, startPoint y: 381, endPoint x: 865, endPoint y: 413, distance: 58.9
click at [865, 392] on html "menu_book Browse the tutorials! [DOMAIN_NAME] The online gif editor Send Feedba…" at bounding box center [471, 196] width 943 height 392
click at [67, 379] on icon at bounding box center [68, 380] width 7 height 9
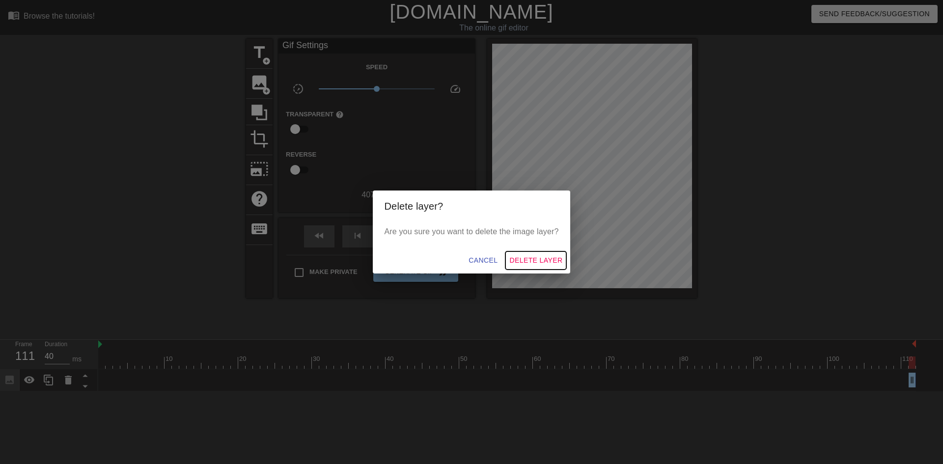
click at [549, 254] on button "Delete Layer" at bounding box center [536, 261] width 61 height 18
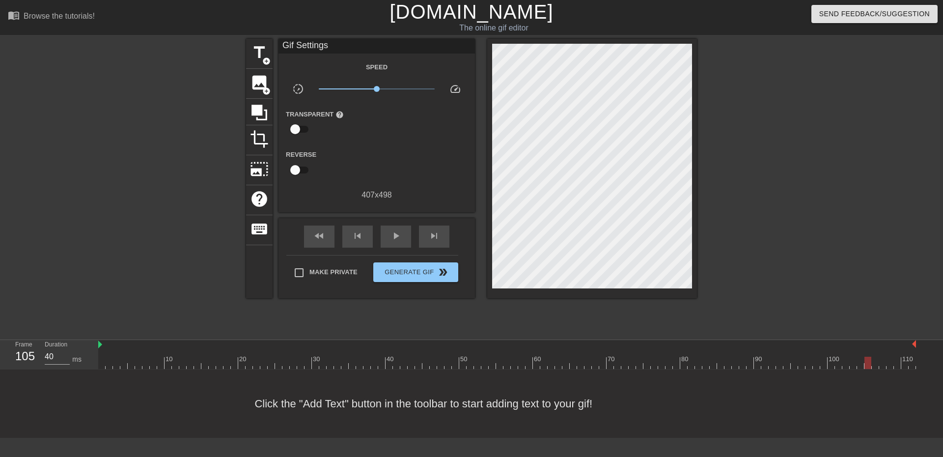
drag, startPoint x: 913, startPoint y: 362, endPoint x: 921, endPoint y: 370, distance: 11.5
click at [919, 371] on div "menu_book Browse the tutorials! [DOMAIN_NAME] The online gif editor Send Feedba…" at bounding box center [471, 219] width 943 height 438
click at [263, 132] on span "crop" at bounding box center [259, 139] width 19 height 19
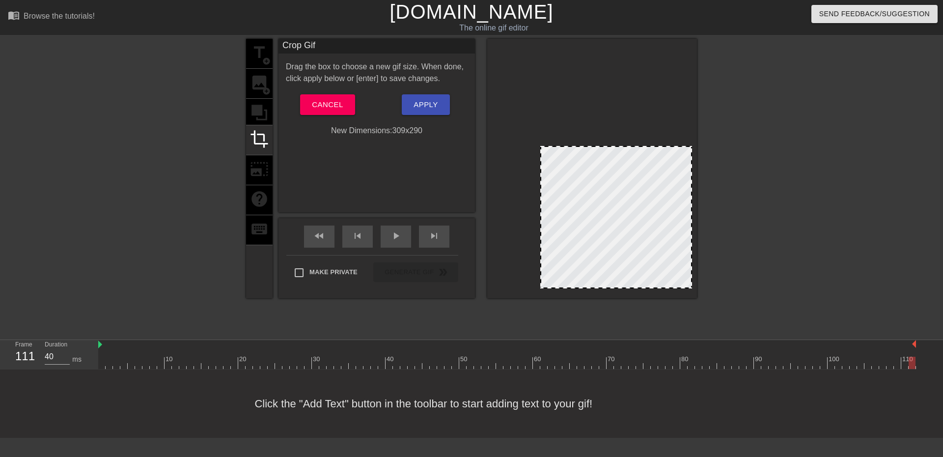
drag, startPoint x: 495, startPoint y: 48, endPoint x: 543, endPoint y: 150, distance: 113.0
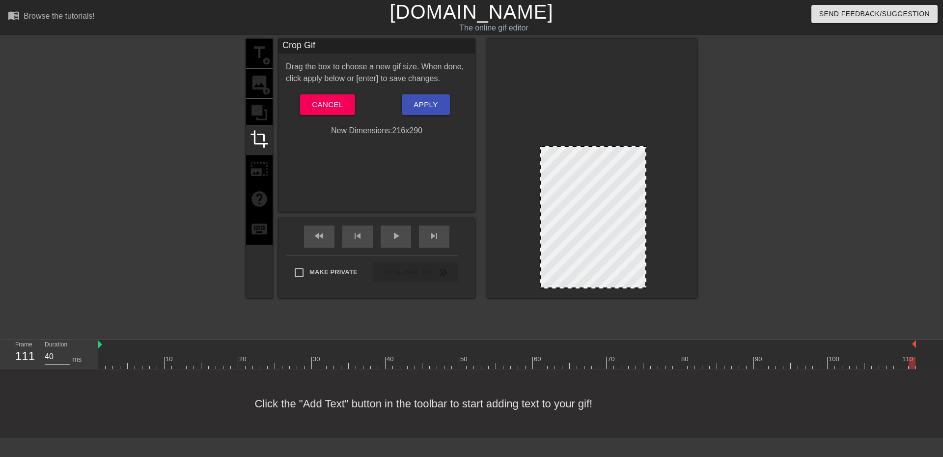
drag, startPoint x: 691, startPoint y: 286, endPoint x: 646, endPoint y: 268, distance: 48.5
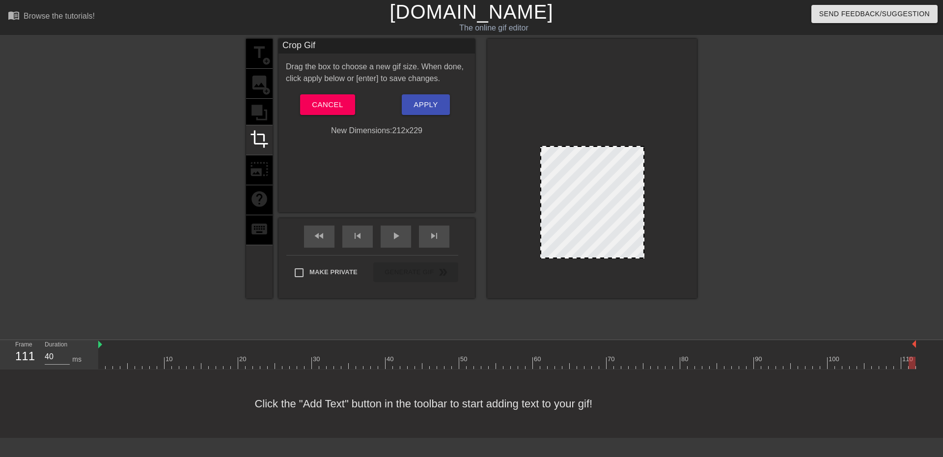
drag, startPoint x: 648, startPoint y: 287, endPoint x: 644, endPoint y: 257, distance: 30.2
click at [644, 257] on div at bounding box center [644, 258] width 10 height 10
click at [389, 233] on div "play_arrow" at bounding box center [396, 237] width 30 height 22
click at [389, 233] on div "pause" at bounding box center [396, 237] width 30 height 22
drag, startPoint x: 870, startPoint y: 364, endPoint x: 689, endPoint y: 355, distance: 181.0
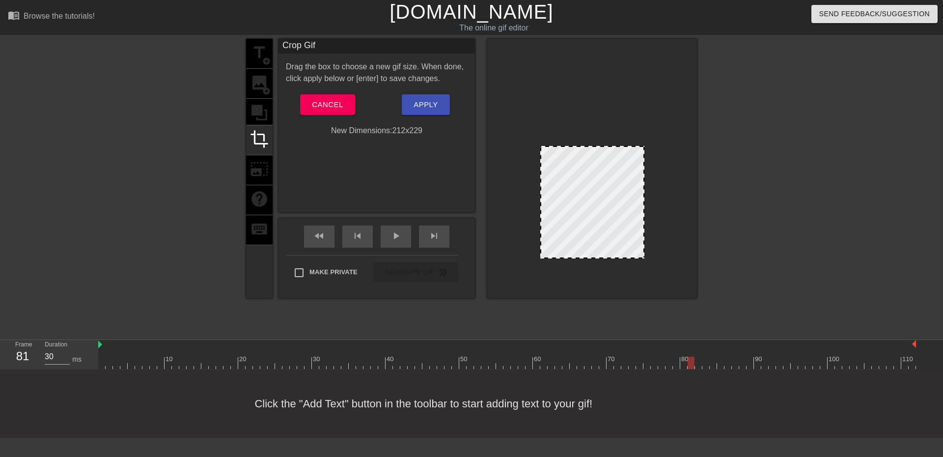
click at [689, 355] on div "10 20 30 40 50 60 70 80 90 100 110" at bounding box center [507, 354] width 818 height 29
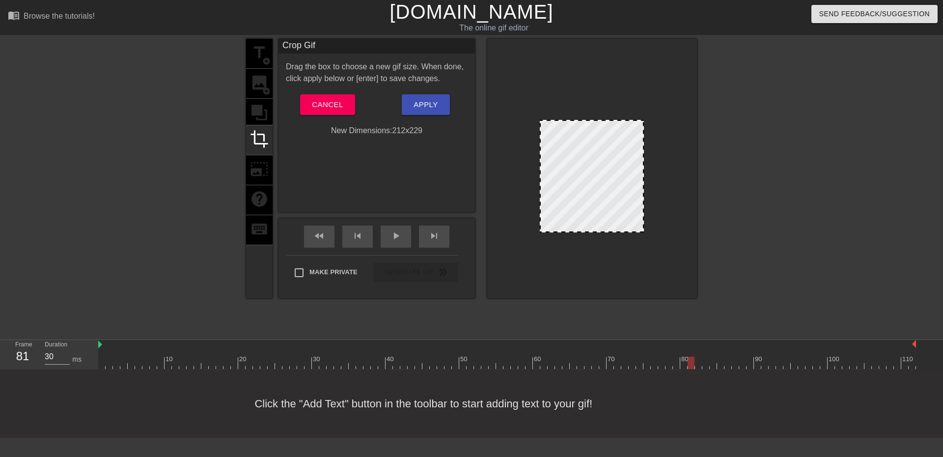
drag, startPoint x: 587, startPoint y: 194, endPoint x: 586, endPoint y: 171, distance: 22.7
click at [586, 171] on div at bounding box center [592, 176] width 104 height 113
drag, startPoint x: 689, startPoint y: 363, endPoint x: 627, endPoint y: 355, distance: 62.9
click at [628, 356] on div "10 20 30 40 50 60 70 80 90 100 110" at bounding box center [507, 354] width 818 height 29
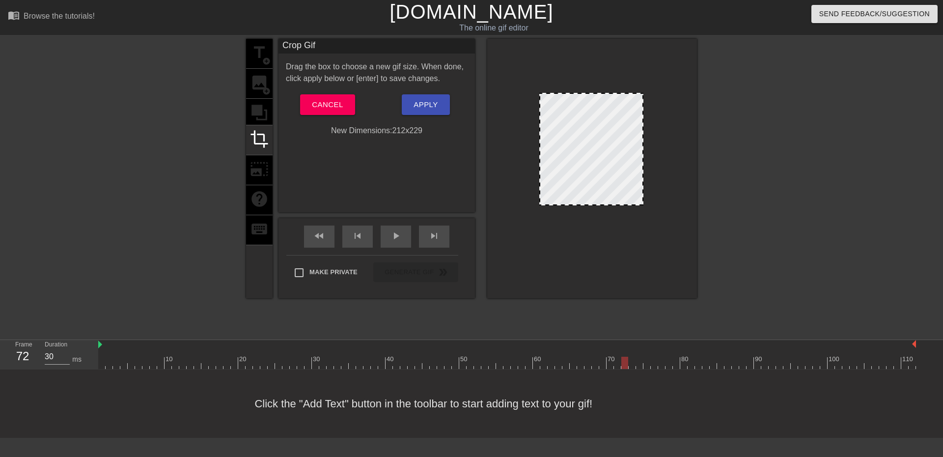
drag, startPoint x: 595, startPoint y: 189, endPoint x: 595, endPoint y: 168, distance: 21.1
click at [595, 168] on div at bounding box center [592, 149] width 104 height 113
click at [443, 100] on button "Apply" at bounding box center [426, 104] width 48 height 21
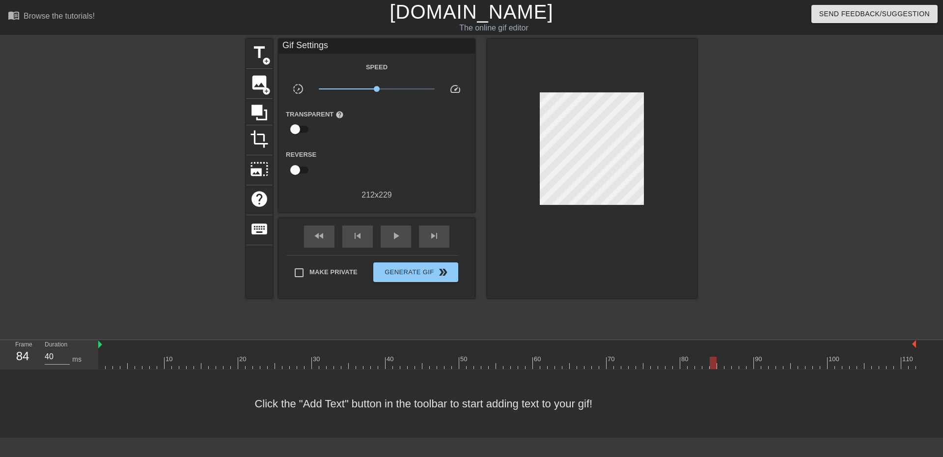
drag, startPoint x: 627, startPoint y: 358, endPoint x: 683, endPoint y: 365, distance: 56.9
click at [710, 365] on div at bounding box center [713, 363] width 7 height 12
click at [257, 139] on span "crop" at bounding box center [259, 139] width 19 height 19
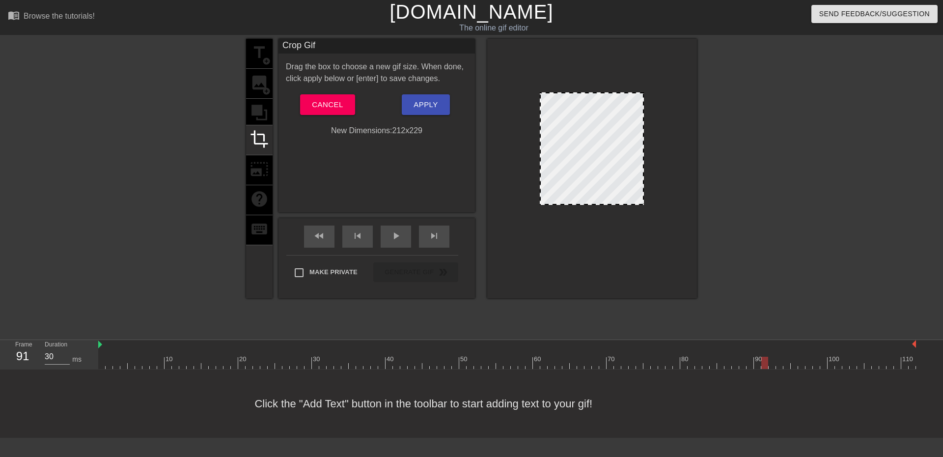
type input "40"
drag, startPoint x: 685, startPoint y: 363, endPoint x: 943, endPoint y: 371, distance: 257.6
click at [936, 375] on div "menu_book Browse the tutorials! [DOMAIN_NAME] The online gif editor Send Feedba…" at bounding box center [471, 219] width 943 height 438
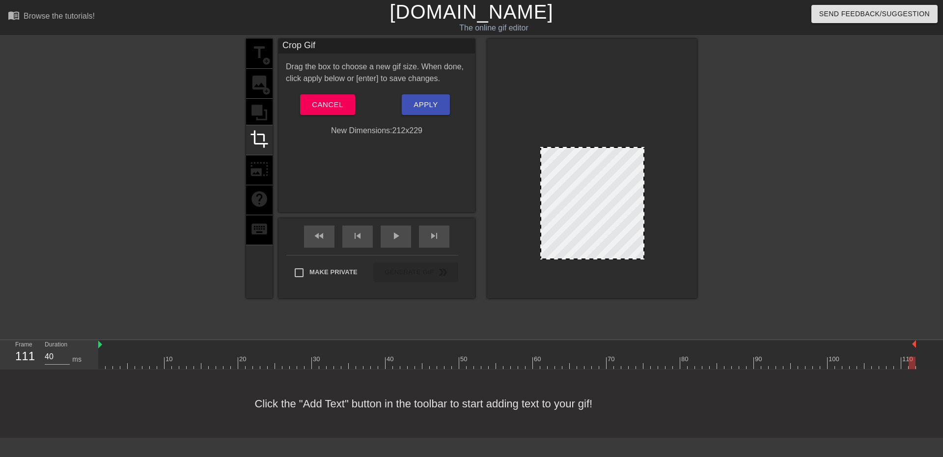
drag, startPoint x: 589, startPoint y: 166, endPoint x: 591, endPoint y: 201, distance: 35.4
click at [591, 201] on div at bounding box center [593, 203] width 104 height 113
click at [428, 96] on button "Apply" at bounding box center [426, 104] width 48 height 21
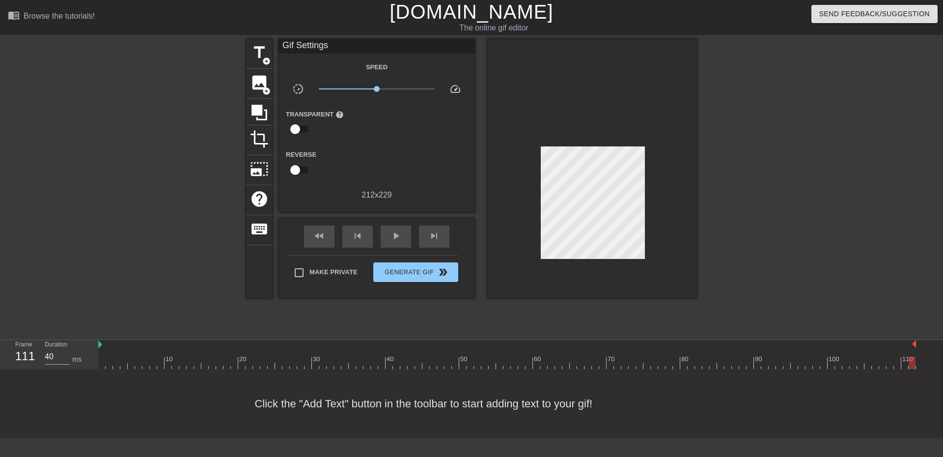
click at [302, 166] on input "checkbox" at bounding box center [295, 170] width 56 height 19
checkbox input "true"
click at [86, 343] on div "Duration 30 ms" at bounding box center [67, 354] width 44 height 29
click at [261, 106] on icon at bounding box center [260, 113] width 16 height 16
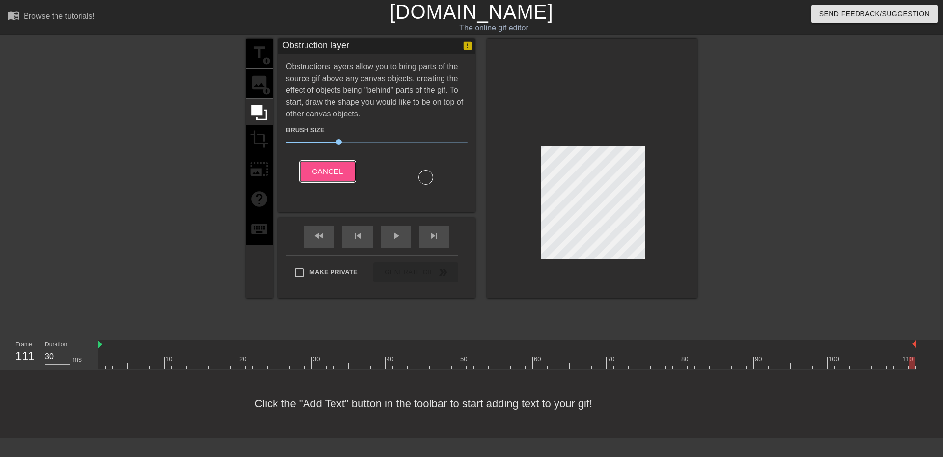
click at [336, 165] on span "Cancel" at bounding box center [327, 171] width 31 height 13
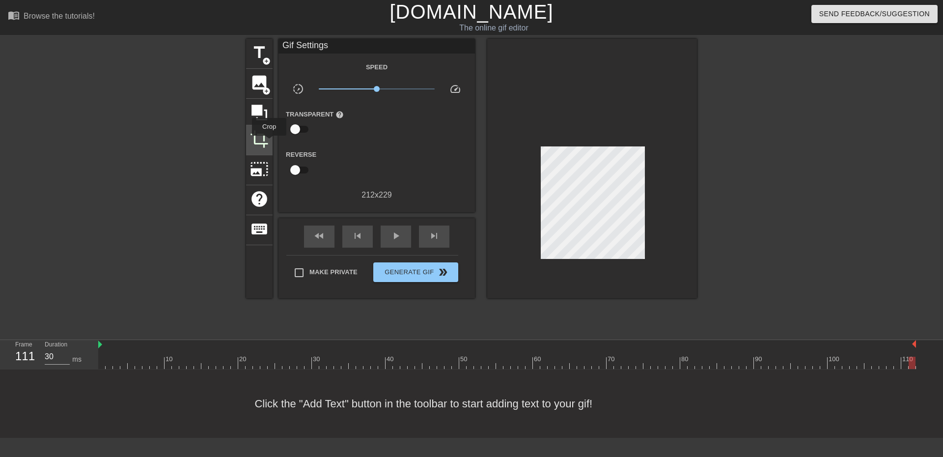
click at [269, 143] on div "crop" at bounding box center [259, 140] width 27 height 30
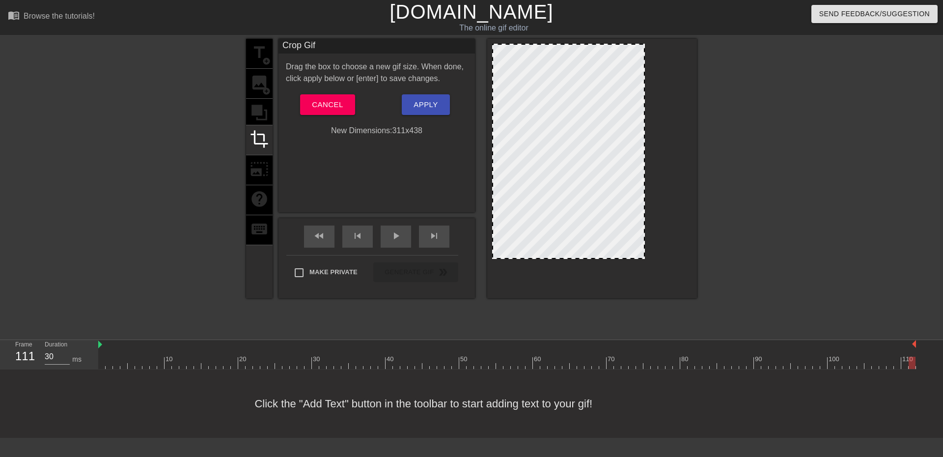
drag, startPoint x: 541, startPoint y: 148, endPoint x: 449, endPoint y: 6, distance: 169.4
click at [449, 5] on div "menu_book Browse the tutorials! [DOMAIN_NAME] The online gif editor Send Feedba…" at bounding box center [471, 219] width 943 height 438
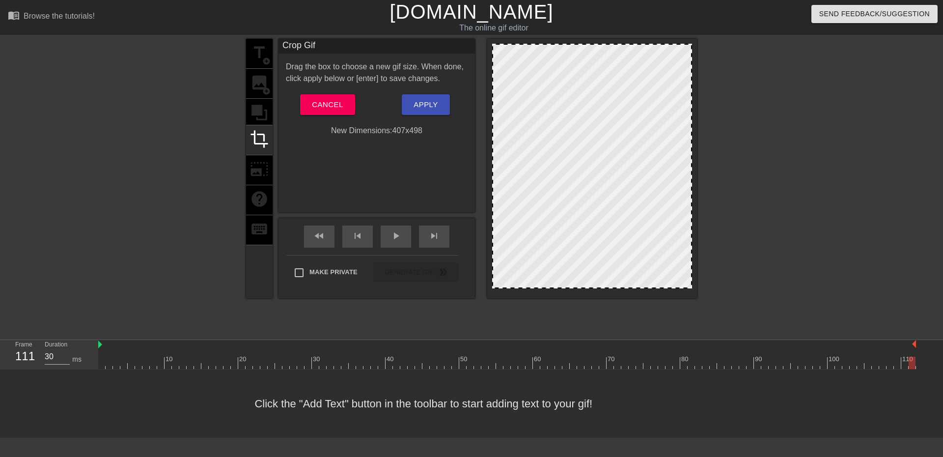
drag, startPoint x: 644, startPoint y: 258, endPoint x: 744, endPoint y: 357, distance: 141.1
click at [747, 359] on div "menu_book Browse the tutorials! [DOMAIN_NAME] The online gif editor Send Feedba…" at bounding box center [471, 219] width 943 height 438
click at [432, 106] on span "Apply" at bounding box center [426, 104] width 24 height 13
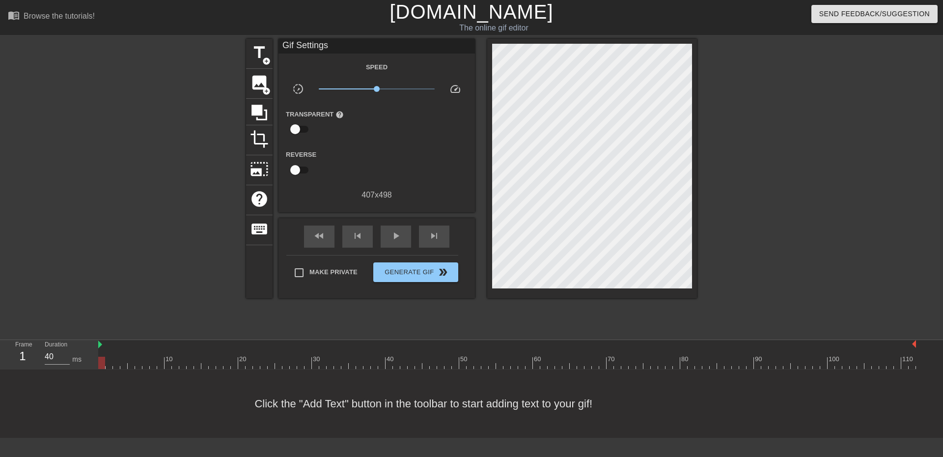
drag, startPoint x: 912, startPoint y: 365, endPoint x: 75, endPoint y: 330, distance: 838.0
click at [75, 330] on div "menu_book Browse the tutorials! [DOMAIN_NAME] The online gif editor Send Feedba…" at bounding box center [471, 219] width 943 height 438
drag, startPoint x: 102, startPoint y: 364, endPoint x: 321, endPoint y: 373, distance: 218.9
click at [321, 373] on div "menu_book Browse the tutorials! [DOMAIN_NAME] The online gif editor Send Feedba…" at bounding box center [471, 219] width 943 height 438
click at [366, 350] on div at bounding box center [367, 356] width 7 height 12
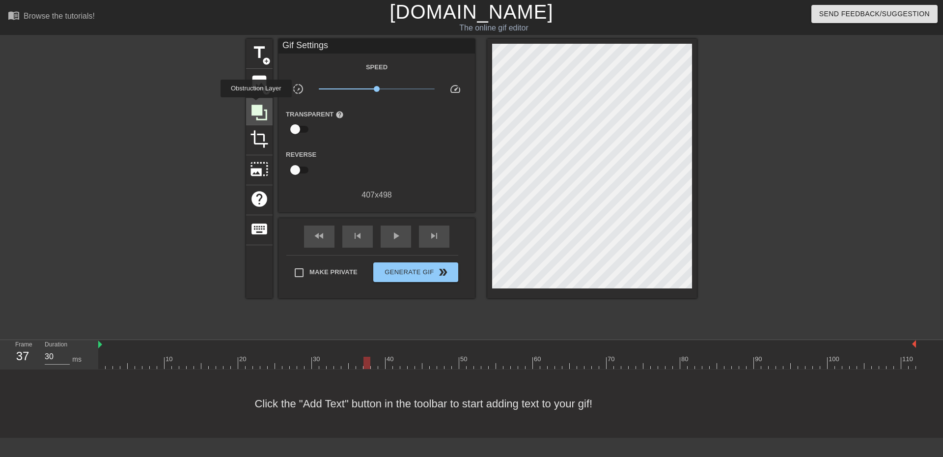
click at [256, 105] on icon at bounding box center [260, 113] width 16 height 16
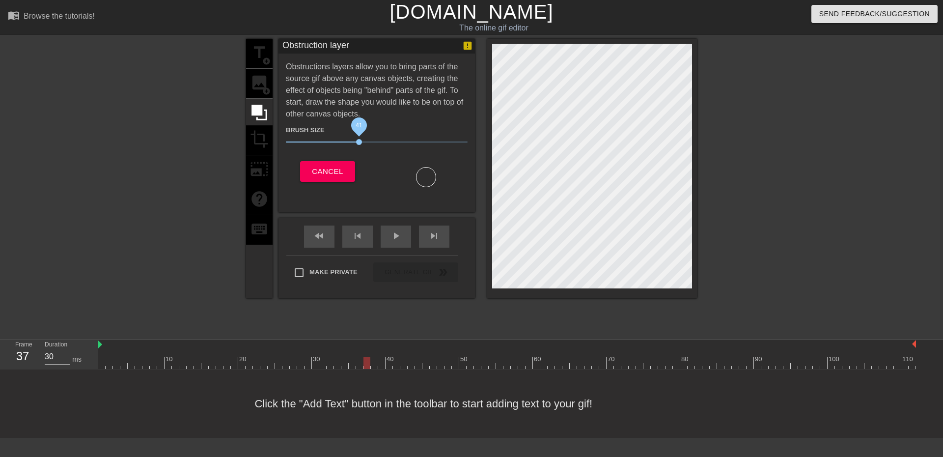
drag, startPoint x: 342, startPoint y: 142, endPoint x: 359, endPoint y: 144, distance: 16.9
click at [359, 144] on span "41" at bounding box center [359, 142] width 6 height 6
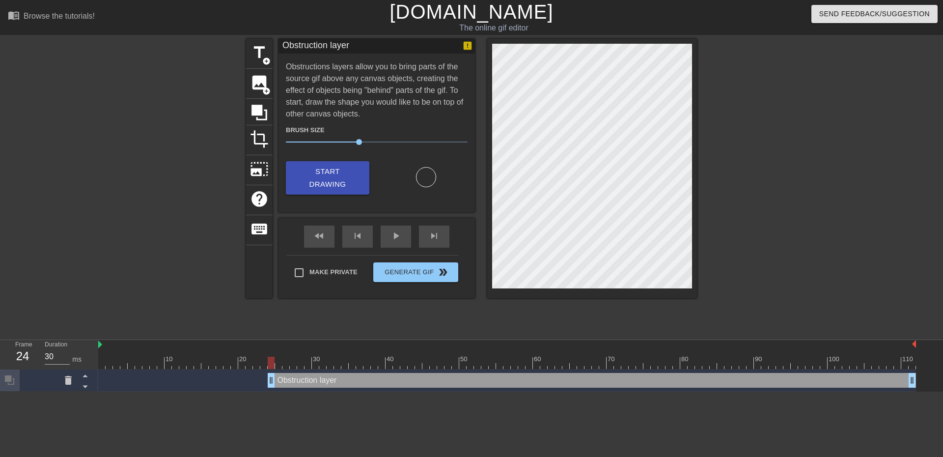
type input "40"
drag, startPoint x: 366, startPoint y: 383, endPoint x: 320, endPoint y: 359, distance: 51.7
click at [259, 387] on div "Obstruction layer drag_handle drag_handle" at bounding box center [507, 380] width 818 height 15
click at [344, 177] on span "Start Drawing" at bounding box center [328, 178] width 60 height 26
